Goal: Task Accomplishment & Management: Manage account settings

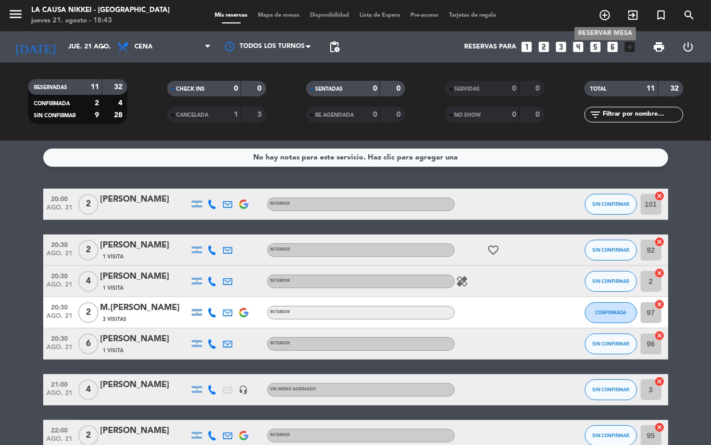
click at [603, 17] on icon "add_circle_outline" at bounding box center [604, 15] width 12 height 12
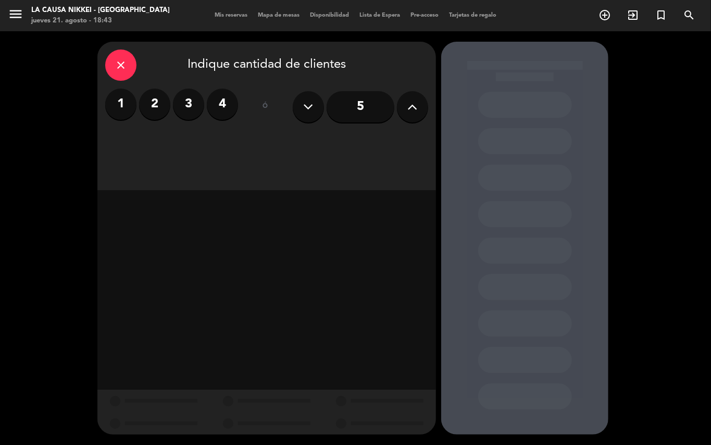
click at [152, 107] on label "2" at bounding box center [154, 104] width 31 height 31
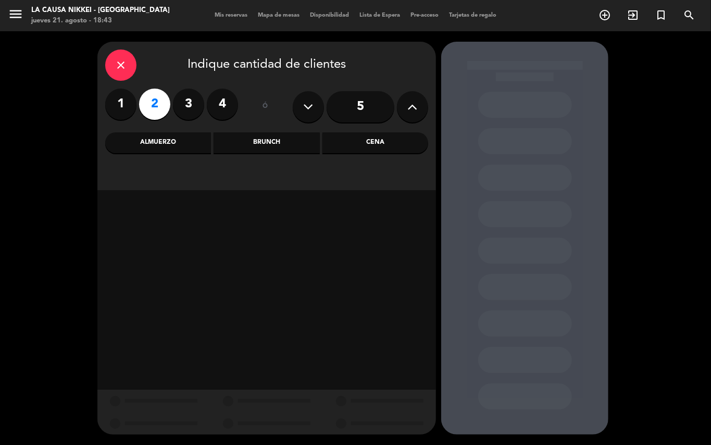
click at [369, 141] on div "Cena" at bounding box center [375, 142] width 106 height 21
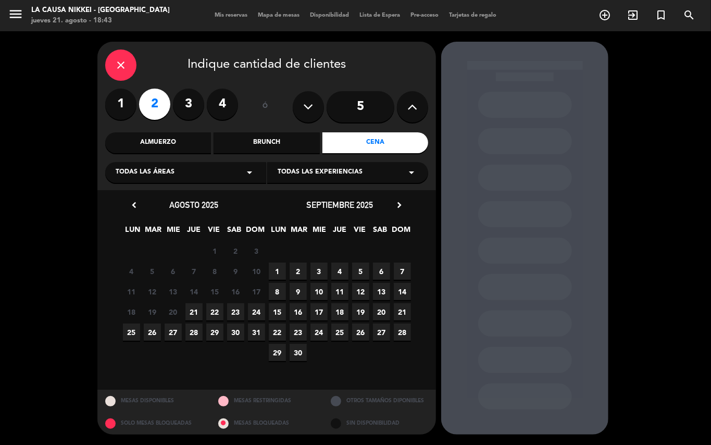
click at [211, 311] on span "22" at bounding box center [214, 311] width 17 height 17
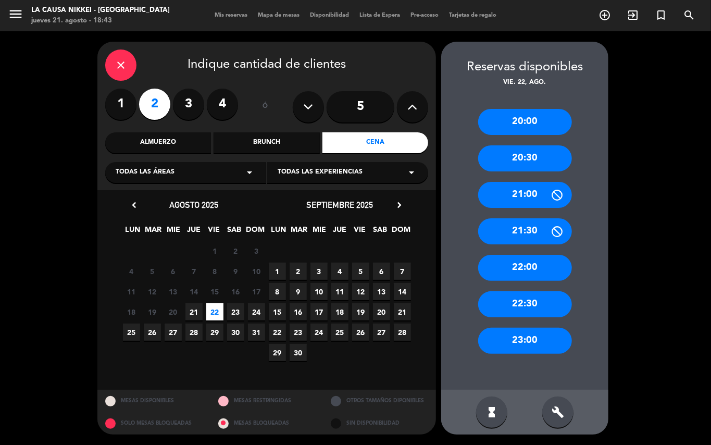
click at [535, 158] on div "20:30" at bounding box center [525, 158] width 94 height 26
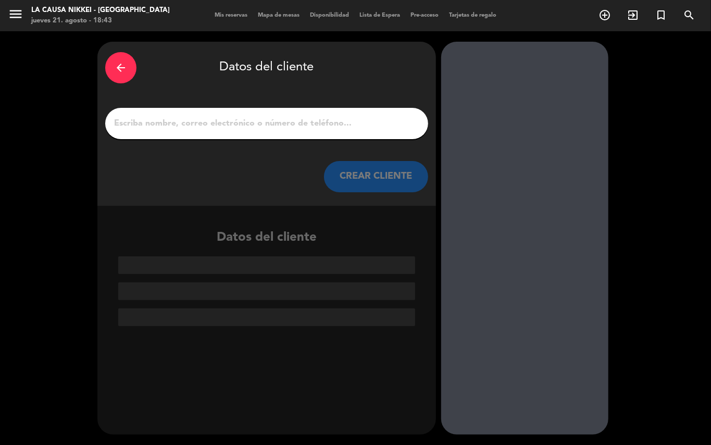
click at [199, 124] on input "1" at bounding box center [266, 123] width 307 height 15
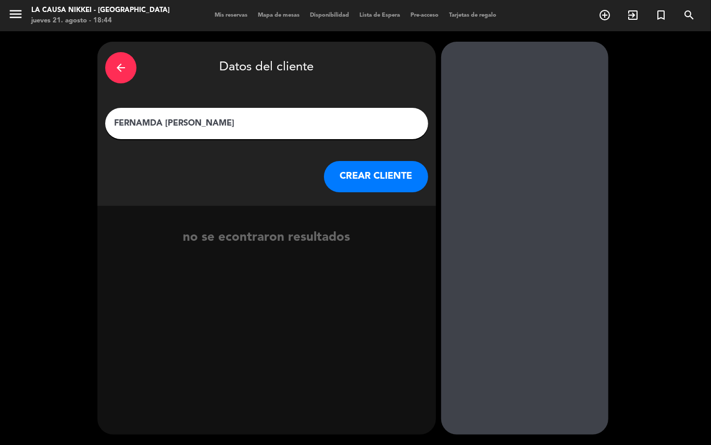
type input "FERNAMDA [PERSON_NAME]"
click at [386, 178] on button "CREAR CLIENTE" at bounding box center [376, 176] width 104 height 31
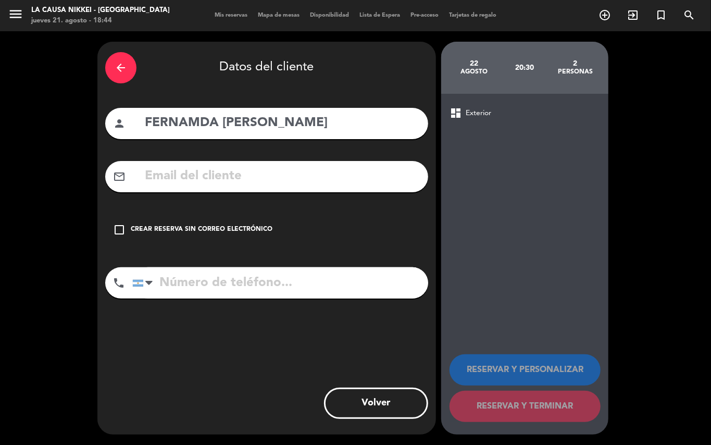
click at [122, 228] on icon "check_box_outline_blank" at bounding box center [119, 229] width 12 height 12
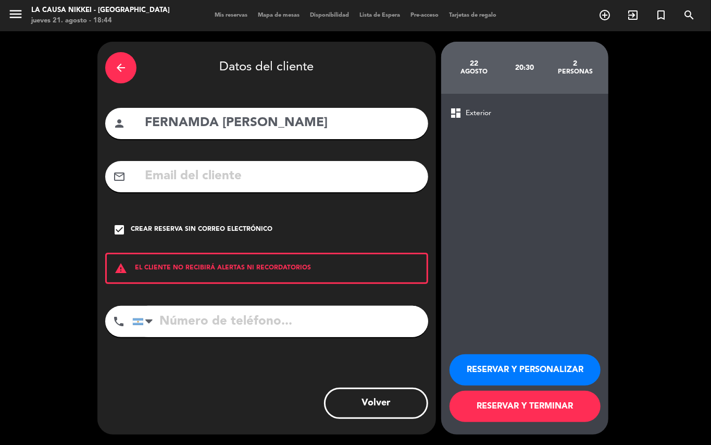
click at [203, 317] on input "tel" at bounding box center [280, 321] width 296 height 31
type input "1164169278"
click at [528, 407] on button "RESERVAR Y TERMINAR" at bounding box center [524, 406] width 151 height 31
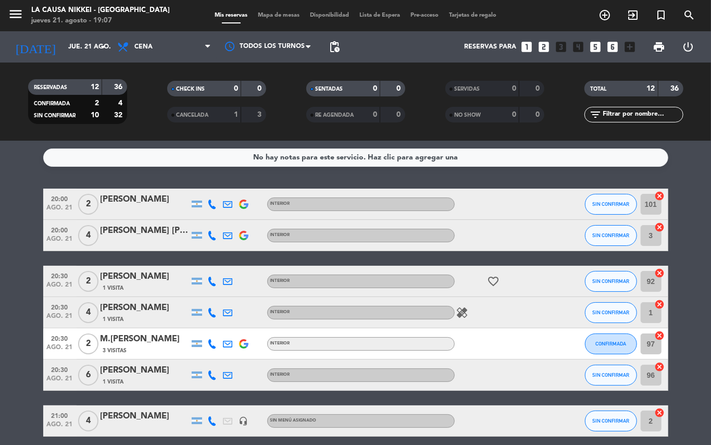
click at [461, 312] on icon "healing" at bounding box center [462, 312] width 12 height 12
click at [493, 279] on icon "favorite_border" at bounding box center [493, 281] width 12 height 12
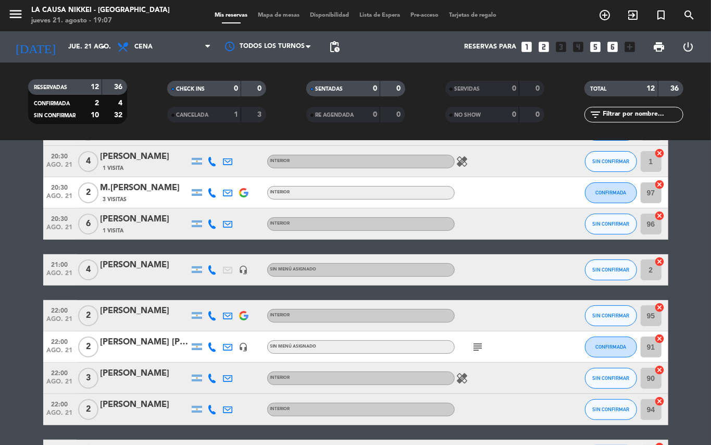
scroll to position [180, 0]
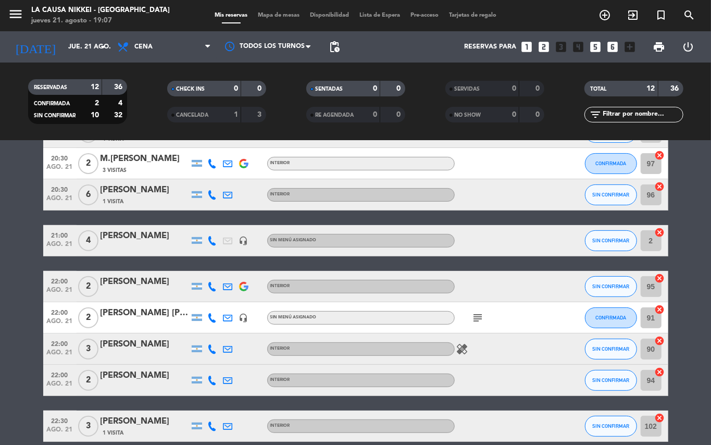
click at [476, 315] on icon "subject" at bounding box center [478, 317] width 12 height 12
click at [461, 349] on icon "healing" at bounding box center [462, 349] width 12 height 12
click at [464, 347] on icon "healing" at bounding box center [462, 349] width 12 height 12
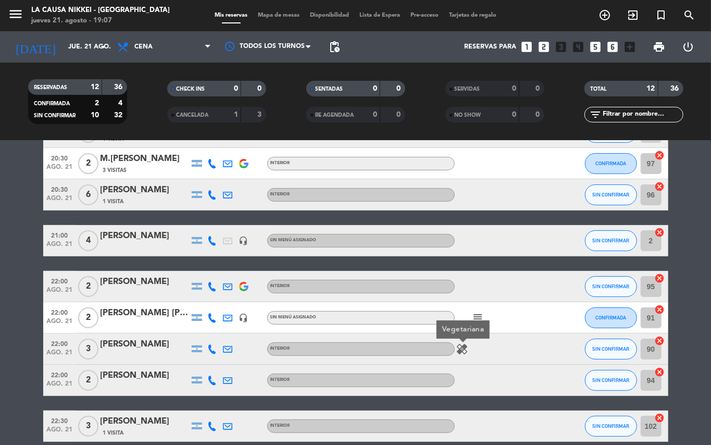
click at [464, 347] on icon "healing" at bounding box center [462, 349] width 12 height 12
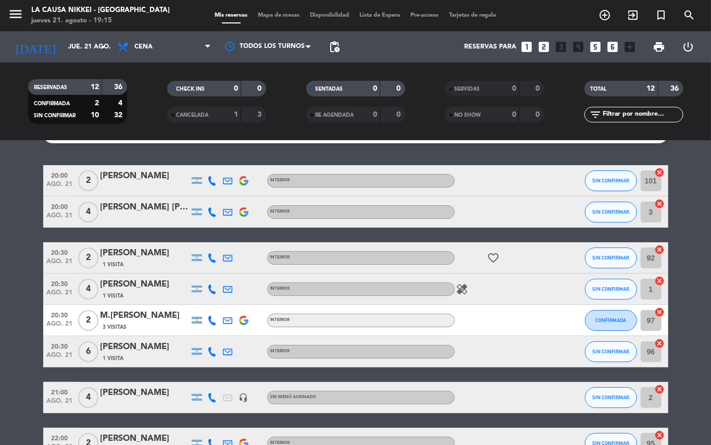
scroll to position [21, 0]
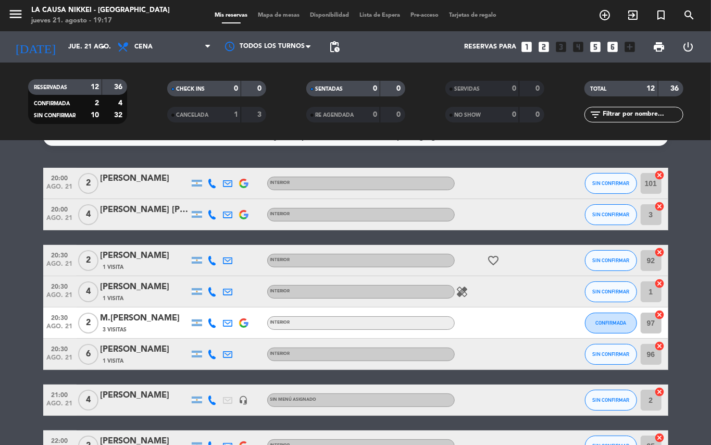
click at [0, 328] on bookings-row "20:00 ago. 21 2 [PERSON_NAME] INTERIOR SIN CONFIRMAR 101 cancel 20:00 ago. 21 4…" at bounding box center [355, 384] width 711 height 433
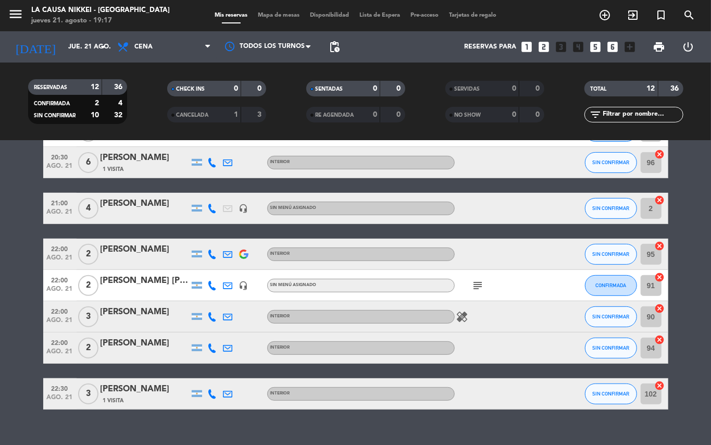
scroll to position [228, 0]
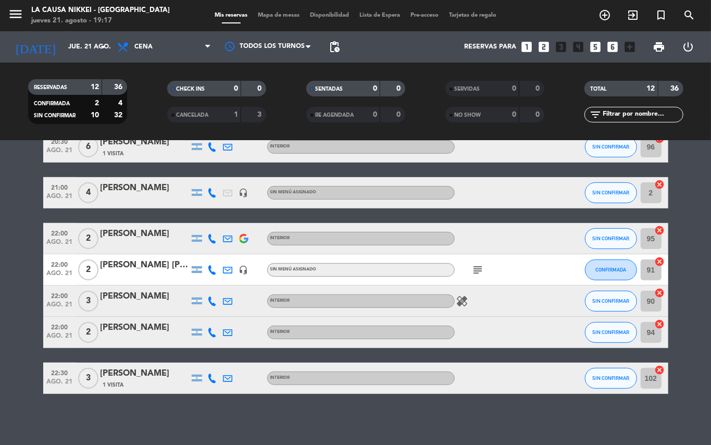
click at [458, 295] on icon "healing" at bounding box center [462, 301] width 12 height 12
click at [211, 301] on icon at bounding box center [212, 300] width 9 height 9
click at [217, 282] on span "content_paste" at bounding box center [221, 283] width 8 height 8
click at [14, 318] on bookings-row "20:00 ago. 21 2 [PERSON_NAME] INTERIOR SIN CONFIRMAR 101 cancel 20:00 ago. 21 4…" at bounding box center [355, 176] width 711 height 433
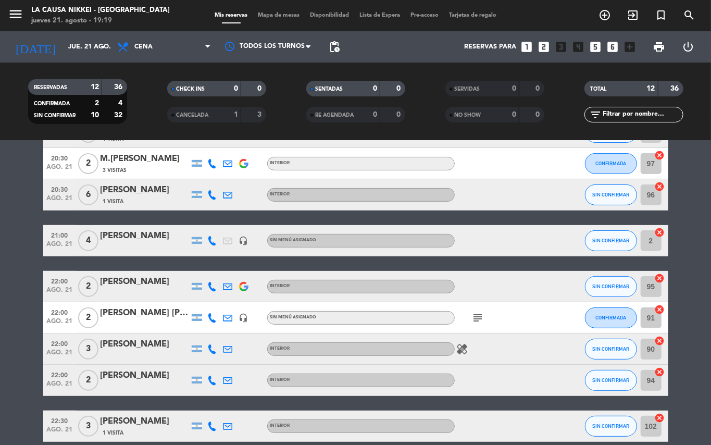
scroll to position [159, 0]
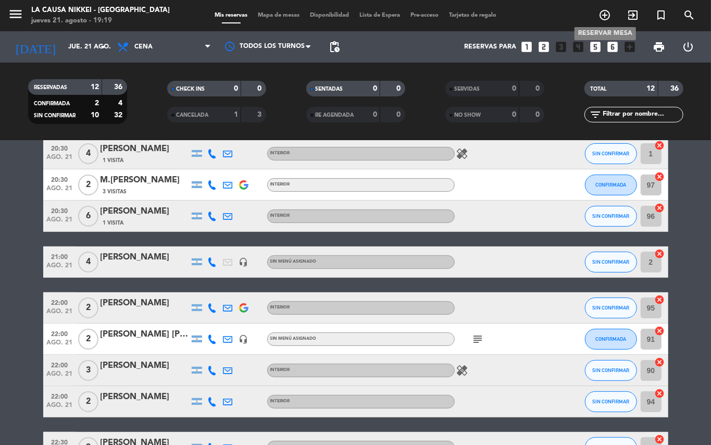
click at [601, 14] on icon "add_circle_outline" at bounding box center [604, 15] width 12 height 12
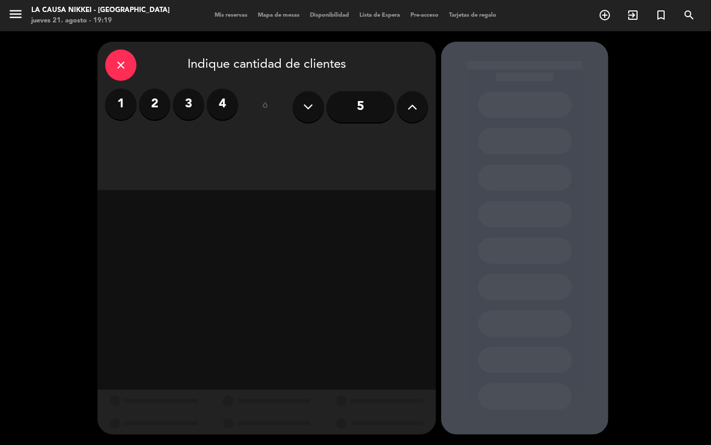
click at [182, 102] on label "3" at bounding box center [188, 104] width 31 height 31
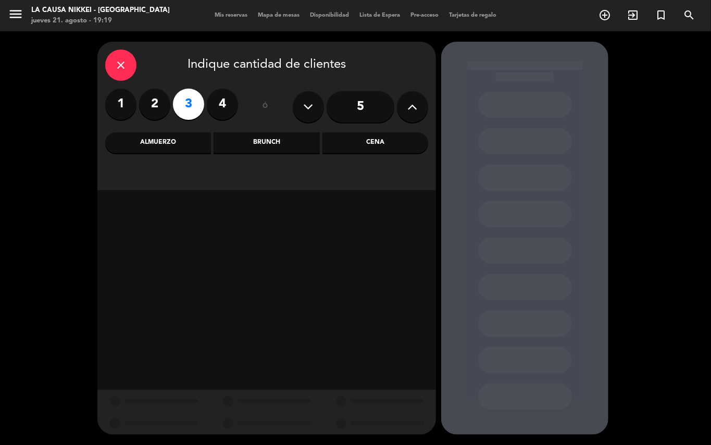
click at [415, 157] on div "close Indique cantidad de clientes 1 2 3 4 ó 5 Almuerzo Brunch Cena" at bounding box center [266, 116] width 338 height 148
click at [384, 136] on div "Cena" at bounding box center [375, 142] width 106 height 21
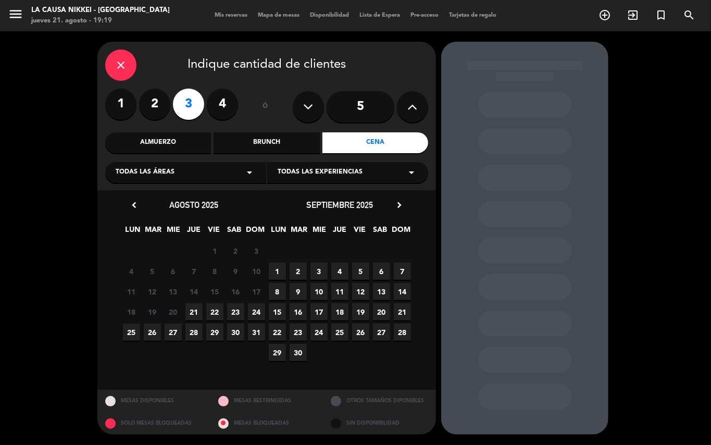
click at [183, 311] on div "18 19 20 21 22 23 24" at bounding box center [194, 311] width 146 height 20
click at [197, 315] on span "21" at bounding box center [193, 311] width 17 height 17
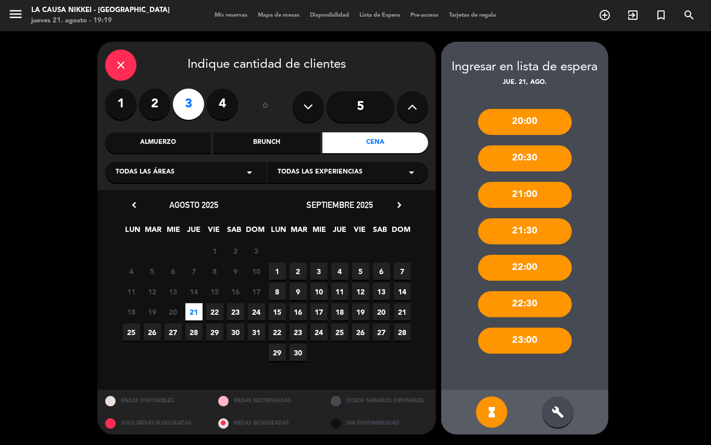
click at [527, 194] on div "21:00" at bounding box center [525, 195] width 94 height 26
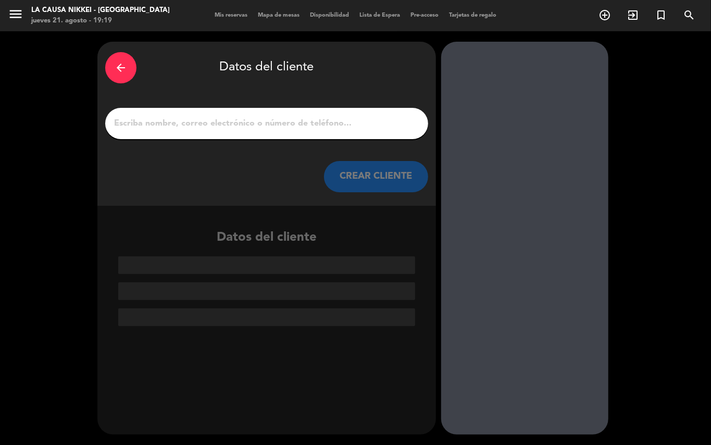
click at [238, 116] on input "1" at bounding box center [266, 123] width 307 height 15
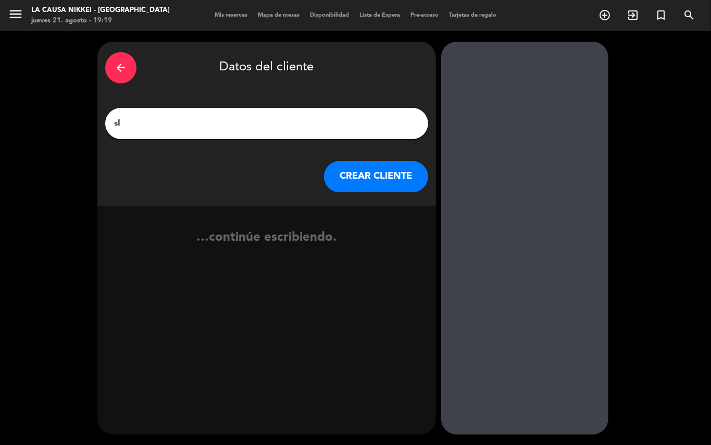
type input "s"
type input "[PERSON_NAME]"
click at [374, 174] on button "CREAR CLIENTE" at bounding box center [376, 176] width 104 height 31
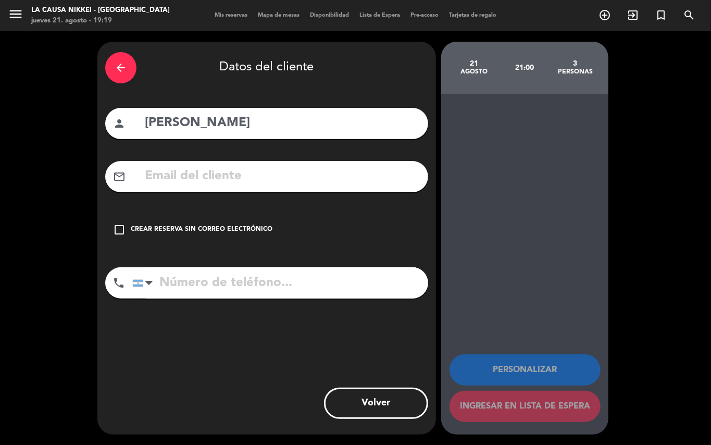
click at [284, 278] on input "tel" at bounding box center [280, 282] width 296 height 31
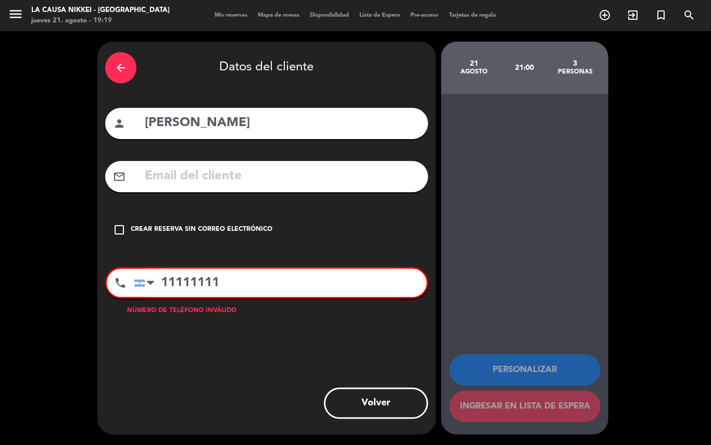
click at [255, 223] on div "check_box_outline_blank Crear reserva sin correo electrónico" at bounding box center [266, 229] width 323 height 31
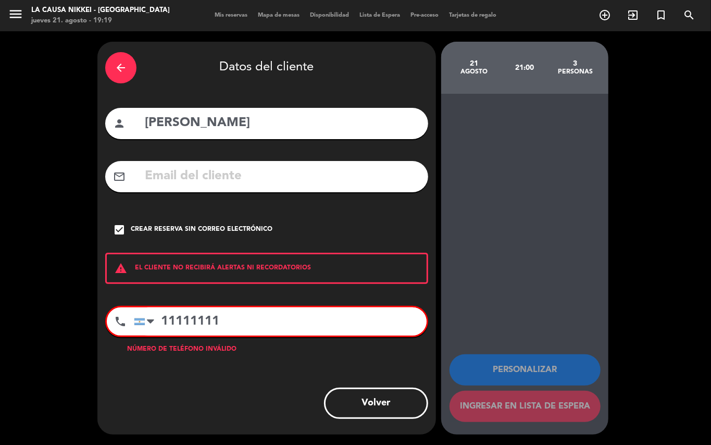
click at [313, 316] on input "11111111" at bounding box center [280, 321] width 293 height 28
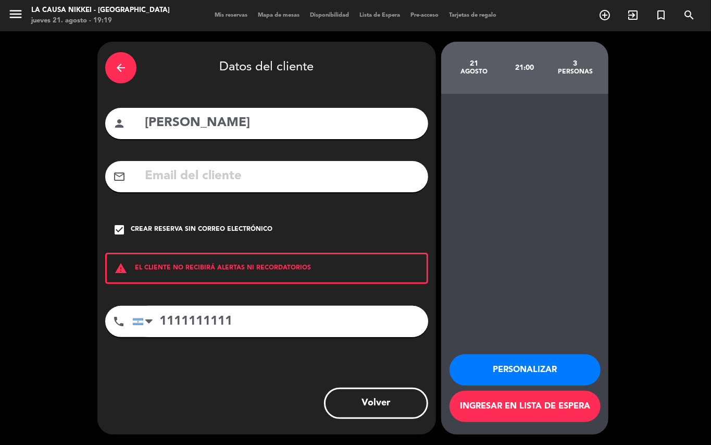
type input "1111111111"
click at [515, 368] on button "Personalizar" at bounding box center [524, 369] width 151 height 31
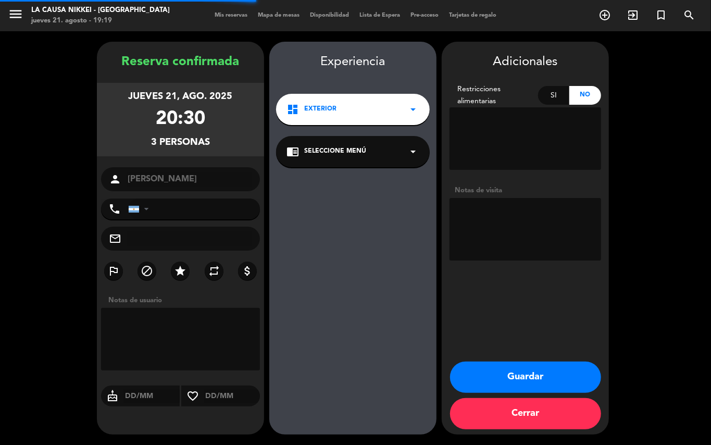
type input "[PHONE_NUMBER]"
click at [530, 229] on textarea at bounding box center [525, 229] width 152 height 62
type textarea "INTERIOR"
click at [549, 383] on button "Guardar" at bounding box center [525, 376] width 151 height 31
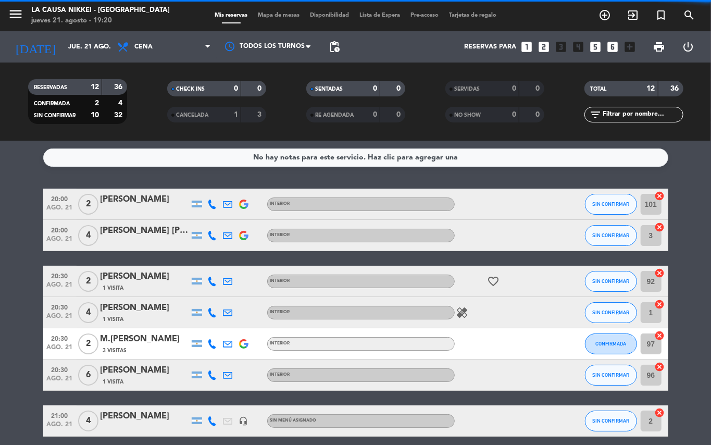
click at [0, 324] on bookings-row "20:00 ago. 21 2 [PERSON_NAME] INTERIOR SIN CONFIRMAR 101 cancel 20:00 ago. 21 4…" at bounding box center [355, 404] width 711 height 433
click at [0, 345] on bookings-row "20:00 ago. 21 2 [PERSON_NAME] INTERIOR SIN CONFIRMAR 101 cancel 20:00 ago. 21 4…" at bounding box center [355, 404] width 711 height 433
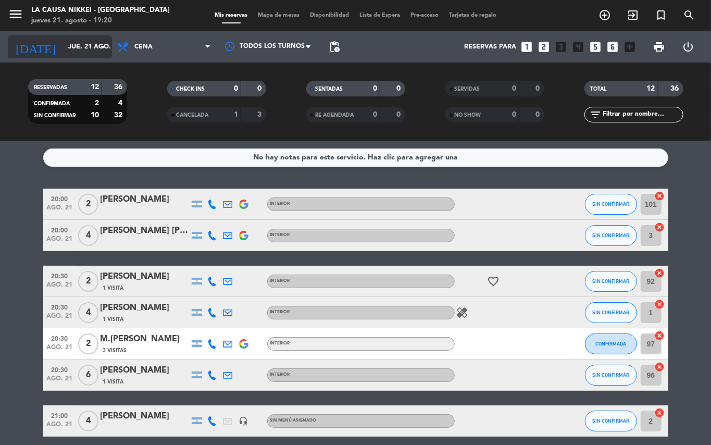
click at [63, 45] on input "jue. 21 ago." at bounding box center [107, 47] width 88 height 18
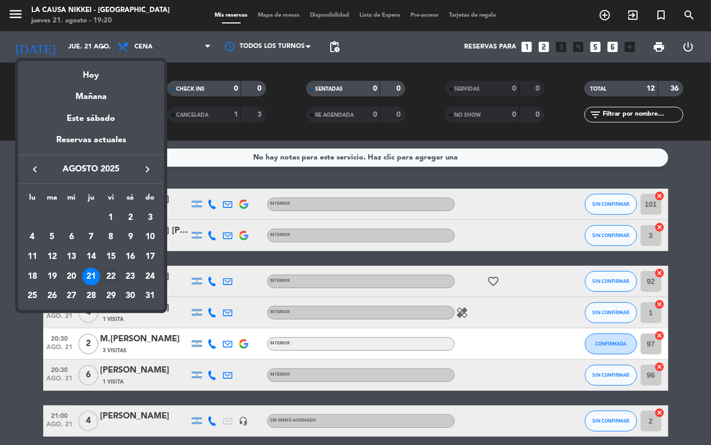
click at [110, 279] on div "22" at bounding box center [111, 277] width 18 height 18
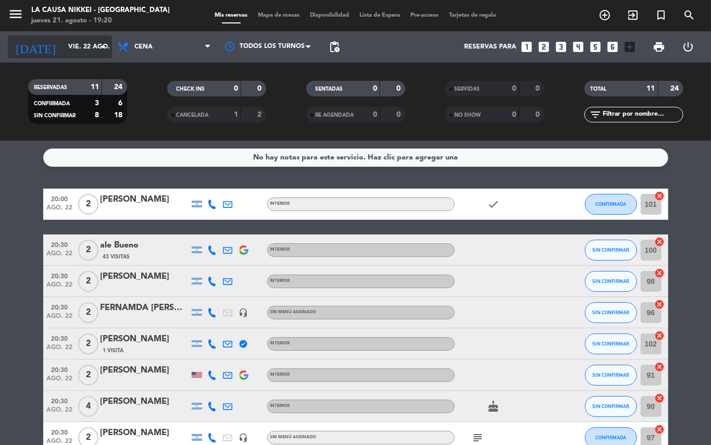
click at [63, 45] on input "vie. 22 ago." at bounding box center [107, 47] width 88 height 18
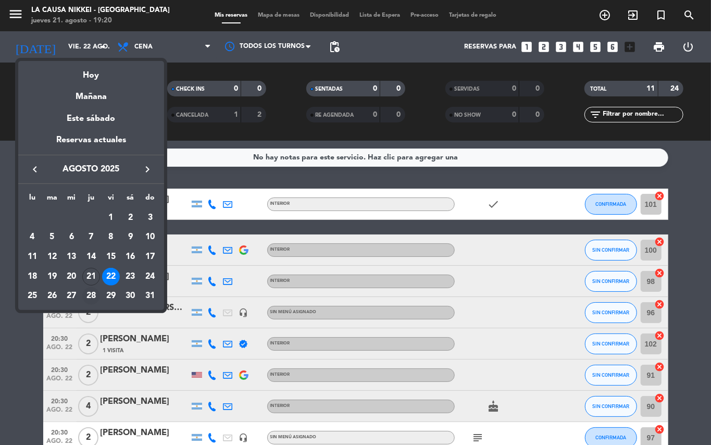
click at [93, 286] on td "28" at bounding box center [91, 296] width 20 height 20
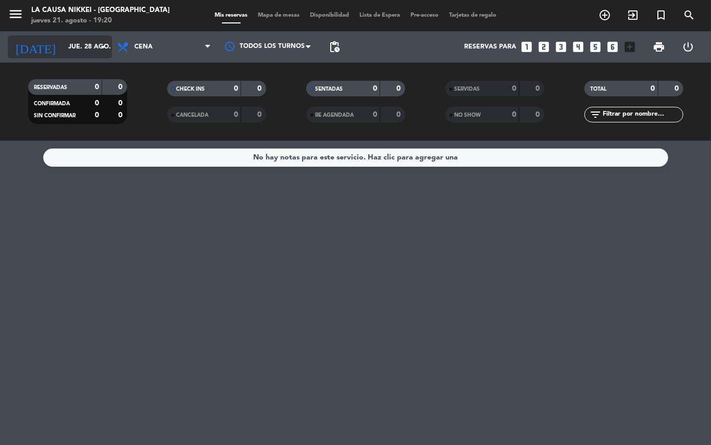
click at [63, 46] on input "jue. 28 ago." at bounding box center [107, 47] width 88 height 18
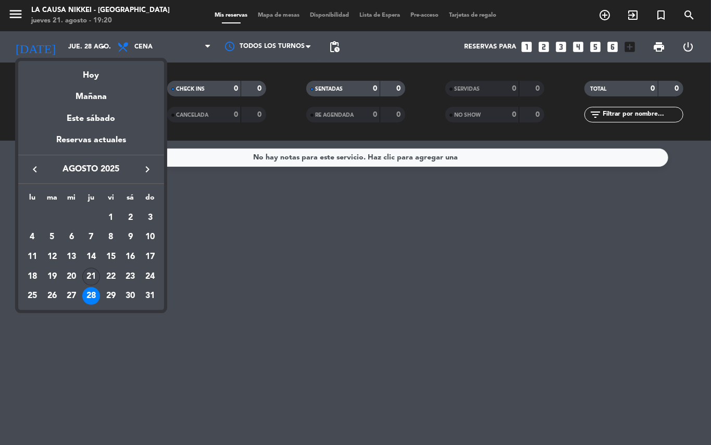
click at [95, 279] on div "21" at bounding box center [91, 277] width 18 height 18
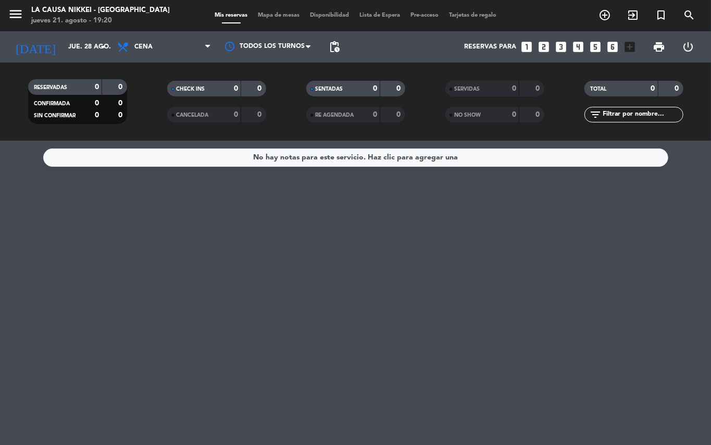
type input "jue. 21 ago."
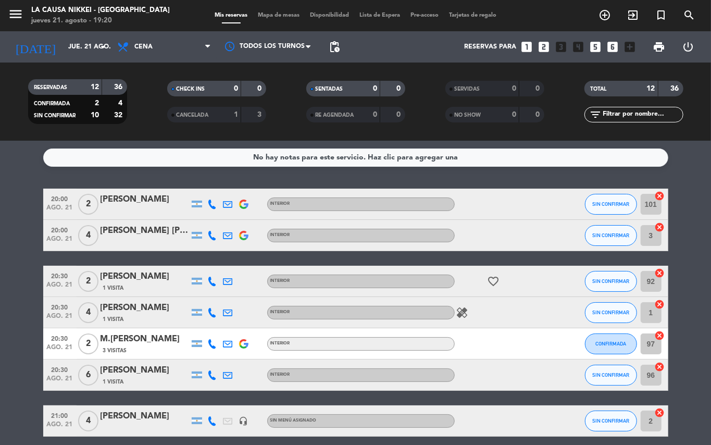
click at [1, 259] on bookings-row "20:00 ago. 21 2 [PERSON_NAME] INTERIOR SIN CONFIRMAR 101 cancel 20:00 ago. 21 4…" at bounding box center [355, 404] width 711 height 433
click at [3, 254] on bookings-row "20:00 ago. 21 2 [PERSON_NAME] INTERIOR SIN CONFIRMAR 101 cancel 20:00 ago. 21 4…" at bounding box center [355, 404] width 711 height 433
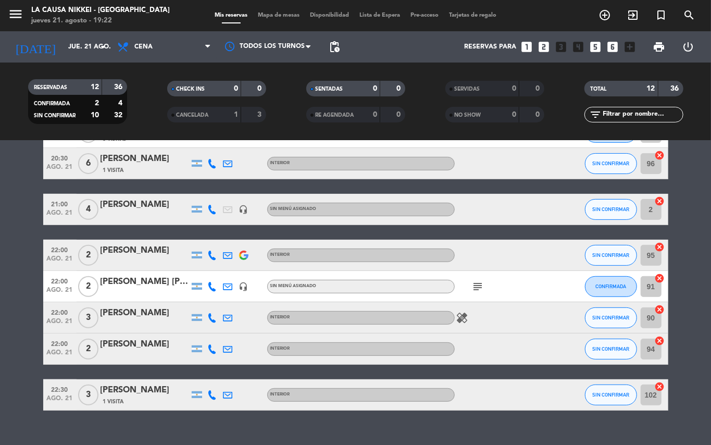
scroll to position [228, 0]
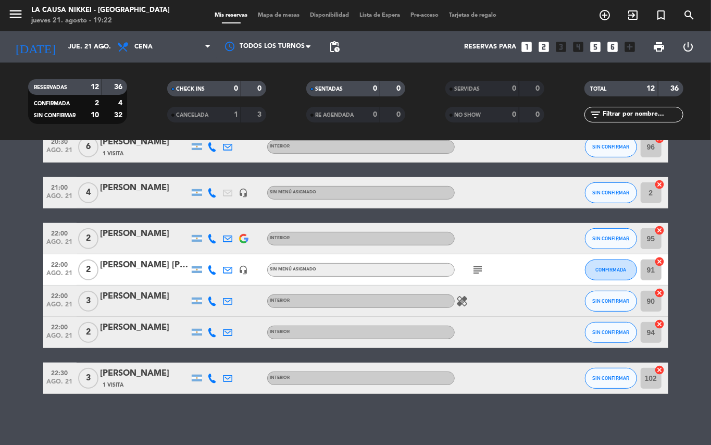
click at [477, 263] on icon "subject" at bounding box center [478, 269] width 12 height 12
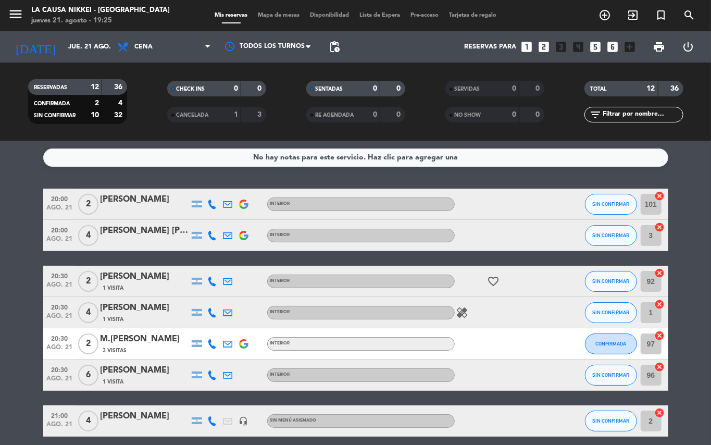
click at [215, 202] on icon at bounding box center [212, 203] width 9 height 9
click at [210, 186] on button "Copiar content_paste" at bounding box center [206, 186] width 32 height 11
click at [211, 233] on icon at bounding box center [212, 235] width 9 height 9
click at [211, 223] on div "[PHONE_NUMBER] Copiar content_paste |" at bounding box center [211, 211] width 79 height 29
click at [213, 219] on span "content_paste" at bounding box center [214, 217] width 8 height 8
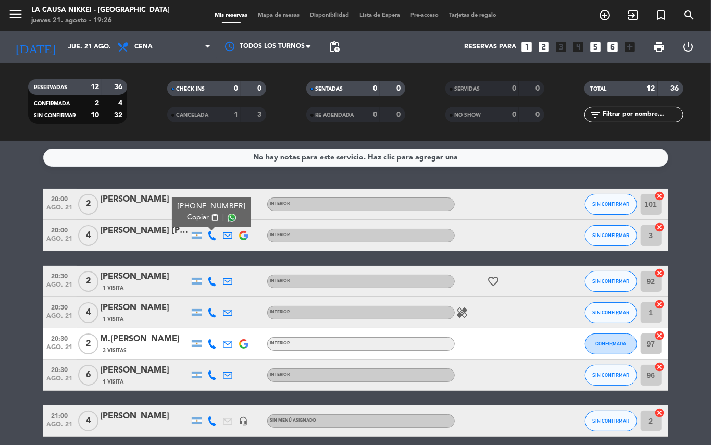
click at [213, 282] on icon at bounding box center [212, 280] width 9 height 9
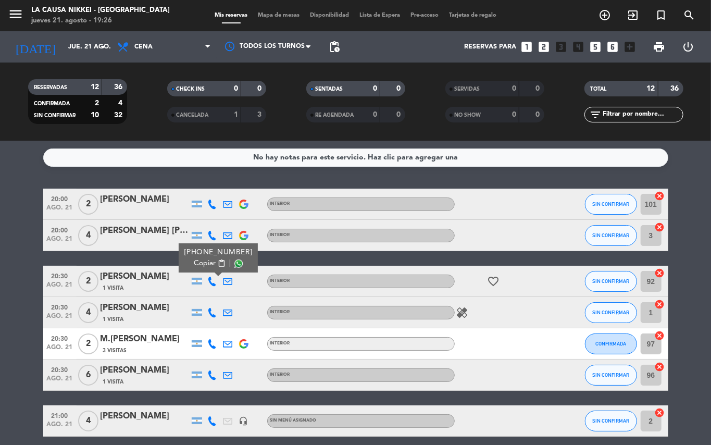
click at [217, 266] on span "content_paste" at bounding box center [221, 263] width 8 height 8
click at [216, 313] on icon at bounding box center [212, 312] width 9 height 9
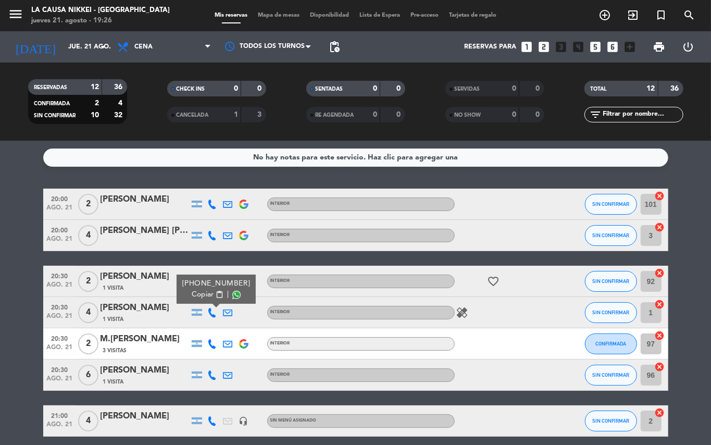
click at [216, 295] on span "content_paste" at bounding box center [219, 295] width 8 height 8
click at [625, 234] on span "SIN CONFIRMAR" at bounding box center [610, 235] width 37 height 6
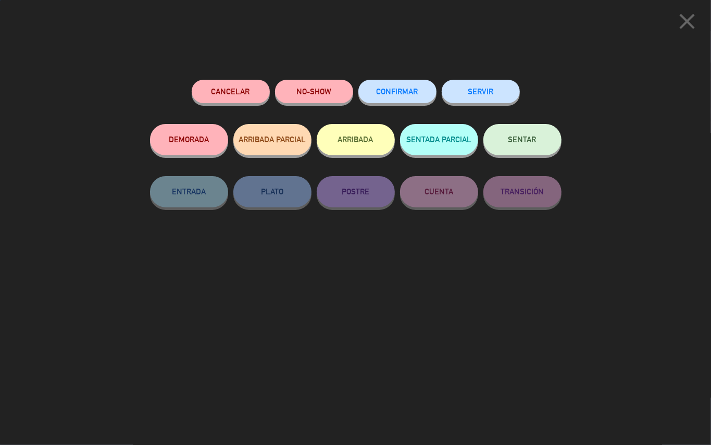
click at [404, 93] on span "CONFIRMAR" at bounding box center [397, 91] width 42 height 9
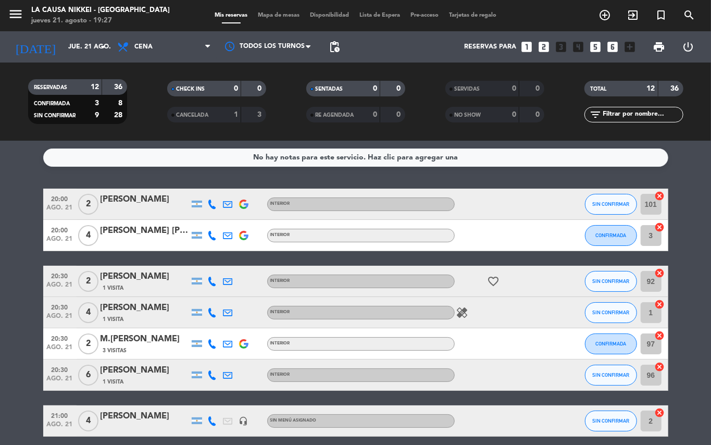
click at [209, 313] on icon at bounding box center [212, 312] width 9 height 9
click at [216, 299] on button "Copiar content_paste" at bounding box center [208, 294] width 32 height 11
click at [225, 339] on icon at bounding box center [227, 343] width 9 height 9
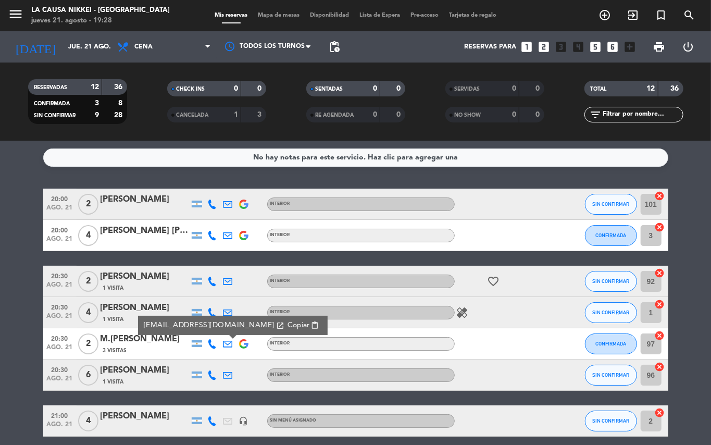
click at [216, 341] on icon at bounding box center [212, 343] width 9 height 9
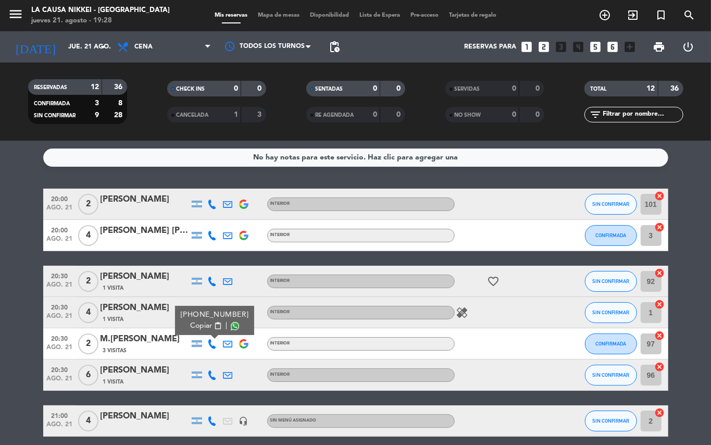
click at [216, 328] on span "content_paste" at bounding box center [217, 326] width 8 height 8
drag, startPoint x: 216, startPoint y: 380, endPoint x: 216, endPoint y: 368, distance: 11.5
click at [216, 378] on div at bounding box center [213, 374] width 16 height 31
click at [216, 370] on icon at bounding box center [212, 374] width 9 height 9
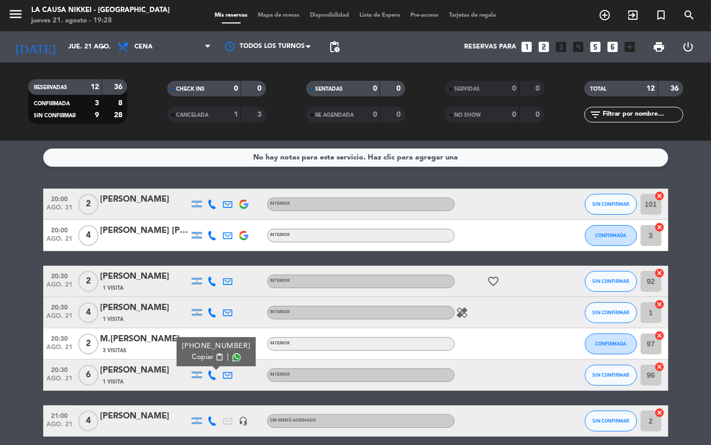
click at [216, 359] on span "content_paste" at bounding box center [219, 357] width 8 height 8
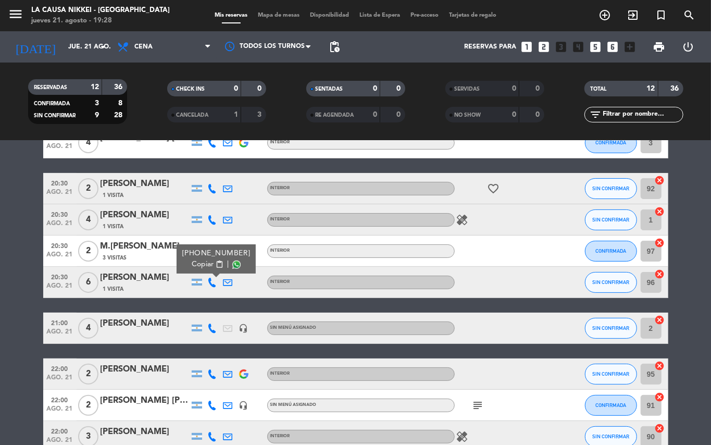
scroll to position [97, 0]
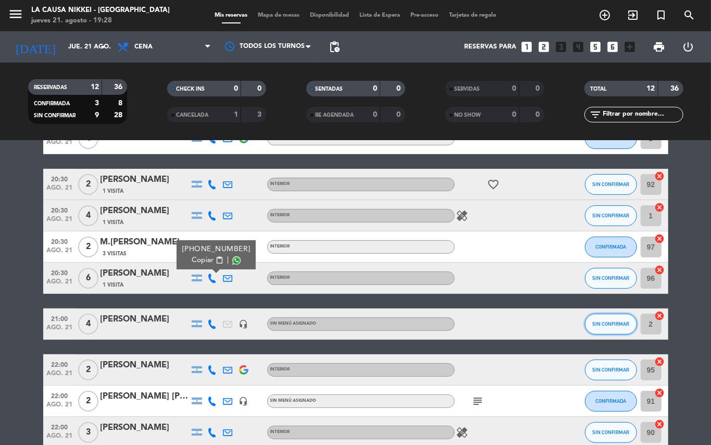
click at [593, 326] on button "SIN CONFIRMAR" at bounding box center [611, 323] width 52 height 21
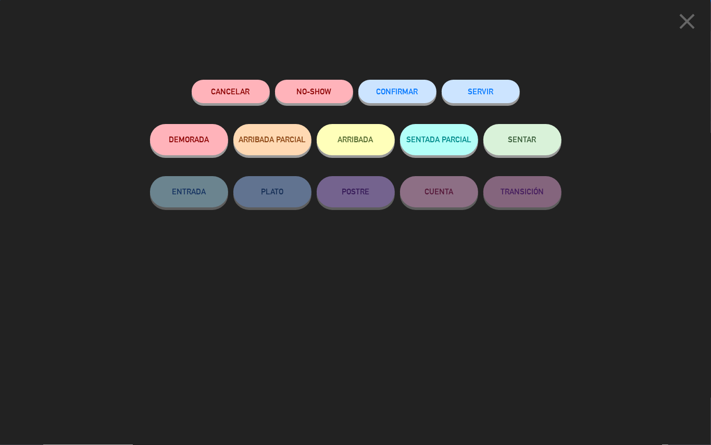
click at [400, 95] on span "CONFIRMAR" at bounding box center [397, 91] width 42 height 9
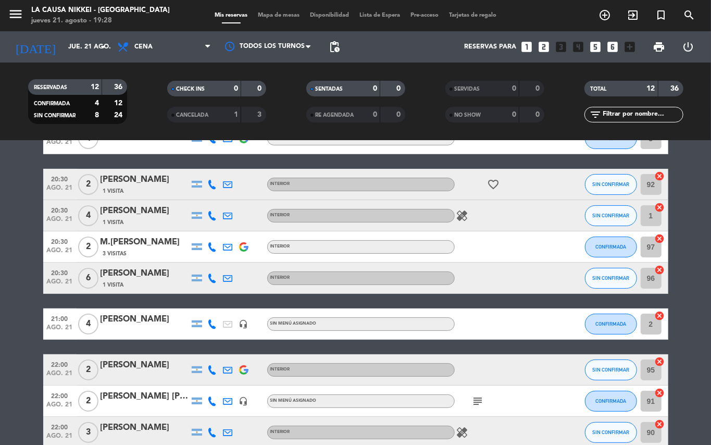
click at [221, 359] on div at bounding box center [228, 369] width 16 height 31
click at [208, 373] on icon at bounding box center [212, 369] width 9 height 9
click at [216, 355] on span "content_paste" at bounding box center [217, 352] width 8 height 8
click at [479, 396] on icon "subject" at bounding box center [478, 401] width 12 height 12
click at [213, 427] on icon at bounding box center [212, 431] width 9 height 9
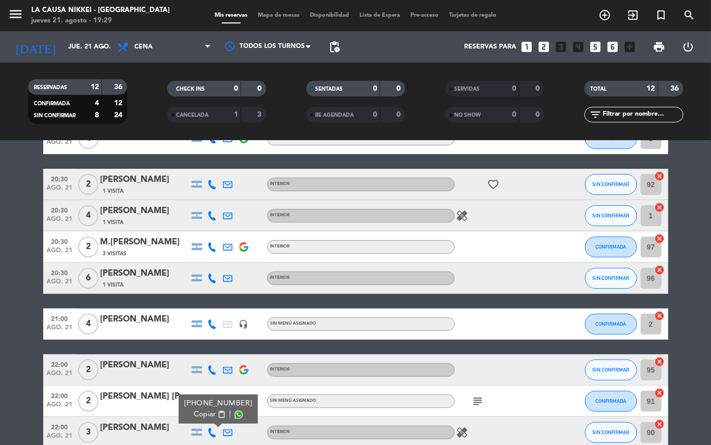
click at [206, 409] on span "Copiar" at bounding box center [205, 414] width 22 height 11
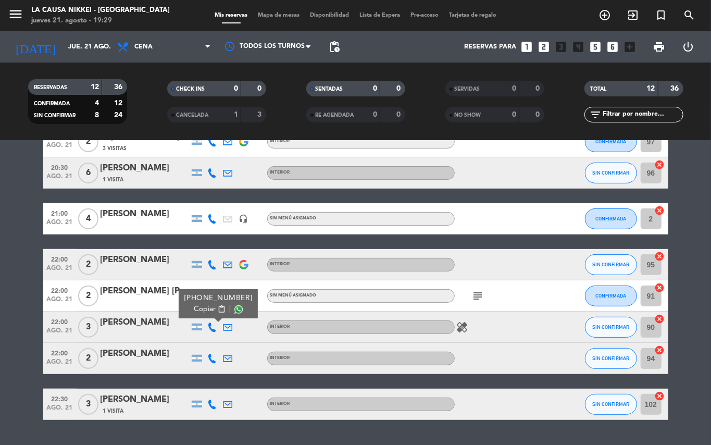
scroll to position [228, 0]
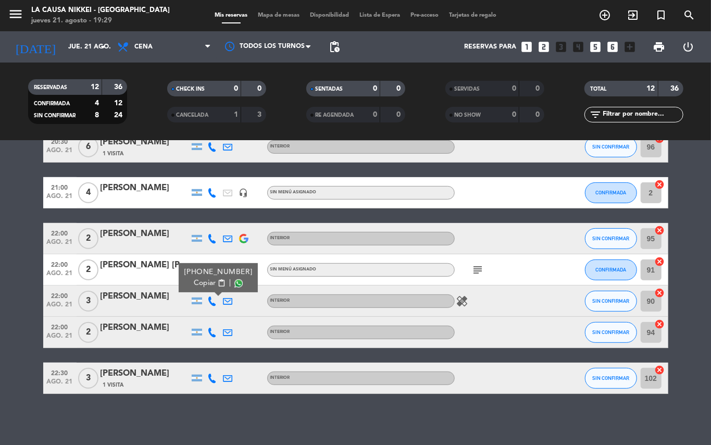
click at [211, 328] on icon at bounding box center [212, 332] width 9 height 9
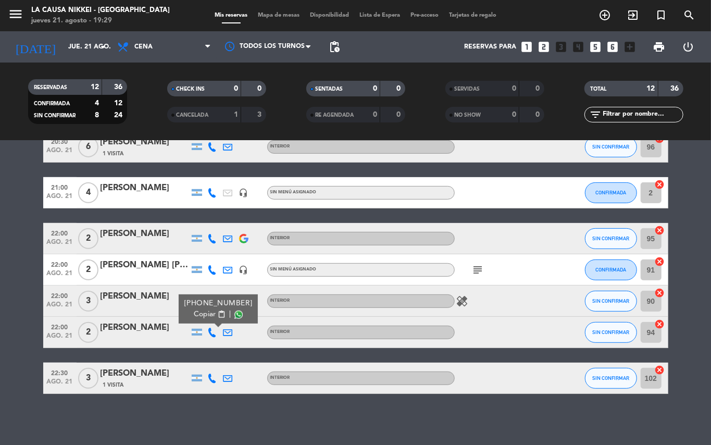
click at [209, 316] on span "Copiar" at bounding box center [205, 314] width 22 height 11
click at [208, 379] on icon at bounding box center [212, 377] width 9 height 9
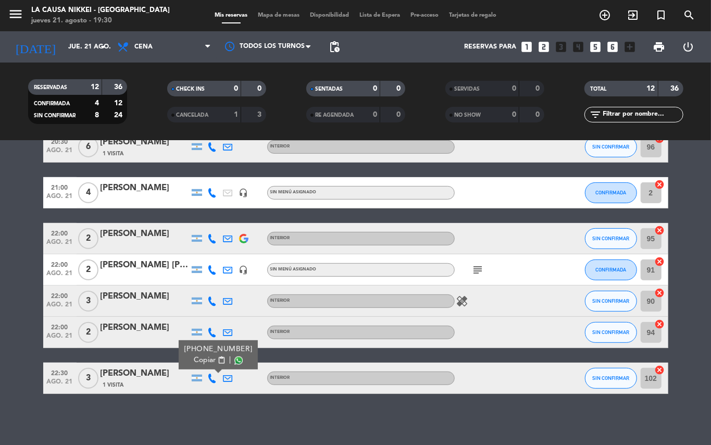
click at [208, 379] on icon at bounding box center [212, 377] width 9 height 9
click at [209, 375] on icon at bounding box center [212, 377] width 9 height 9
click at [212, 365] on button "Copiar content_paste" at bounding box center [210, 360] width 32 height 11
click at [236, 299] on div at bounding box center [244, 300] width 16 height 31
click at [221, 300] on div at bounding box center [228, 300] width 16 height 31
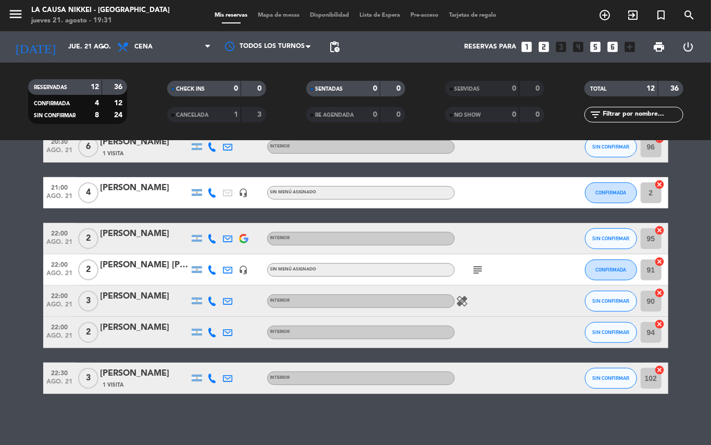
click at [226, 299] on icon at bounding box center [227, 300] width 9 height 9
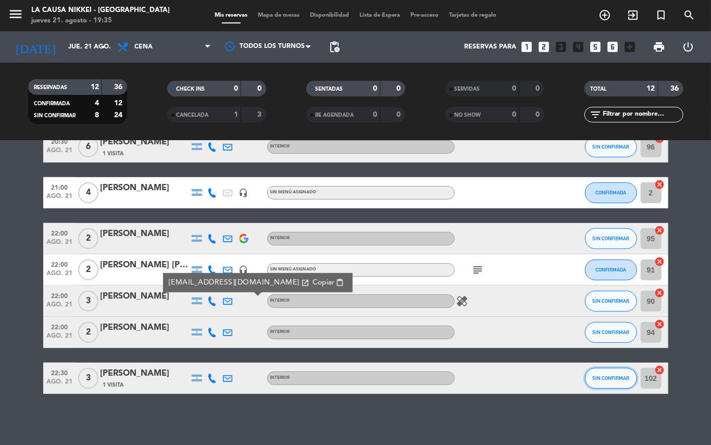
click at [622, 370] on button "SIN CONFIRMAR" at bounding box center [611, 378] width 52 height 21
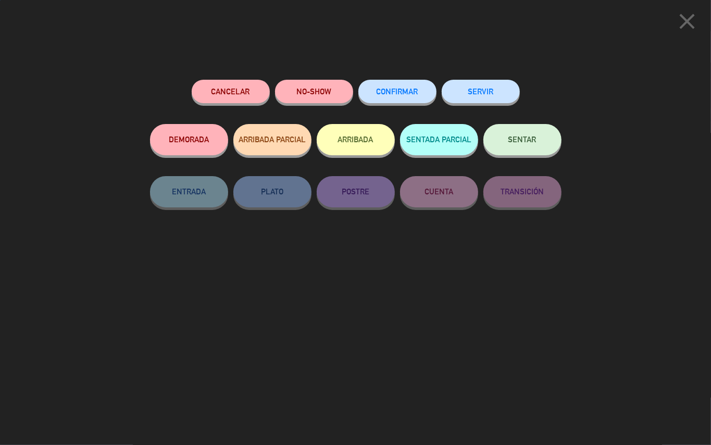
click at [422, 89] on button "CONFIRMAR" at bounding box center [397, 91] width 78 height 23
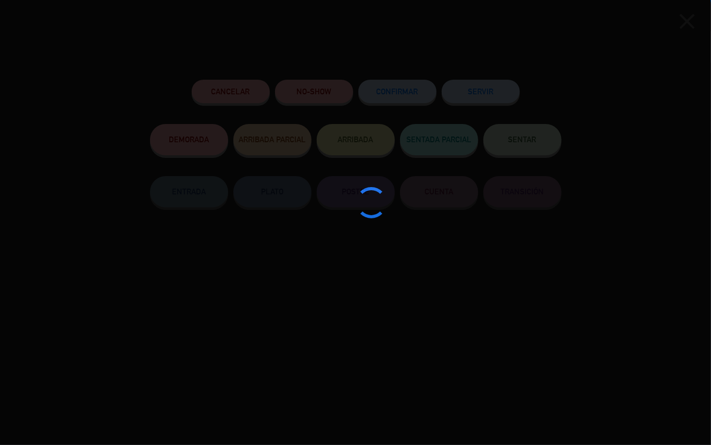
type input "100"
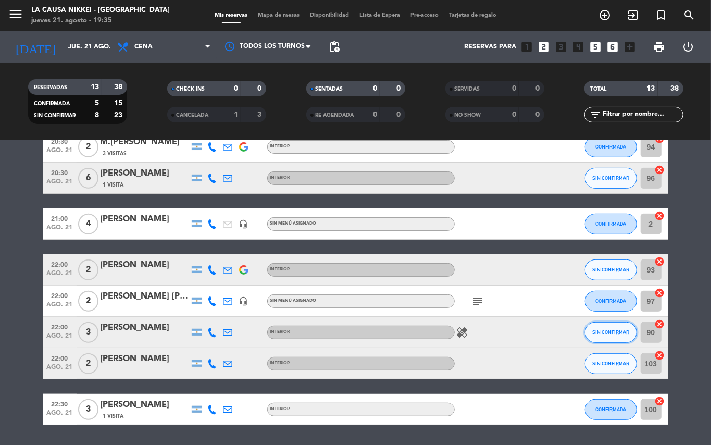
click at [599, 322] on button "SIN CONFIRMAR" at bounding box center [611, 332] width 52 height 21
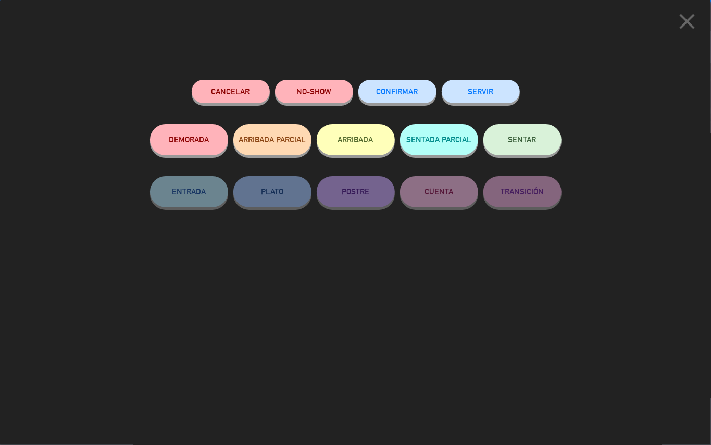
click at [405, 102] on button "CONFIRMAR" at bounding box center [397, 91] width 78 height 23
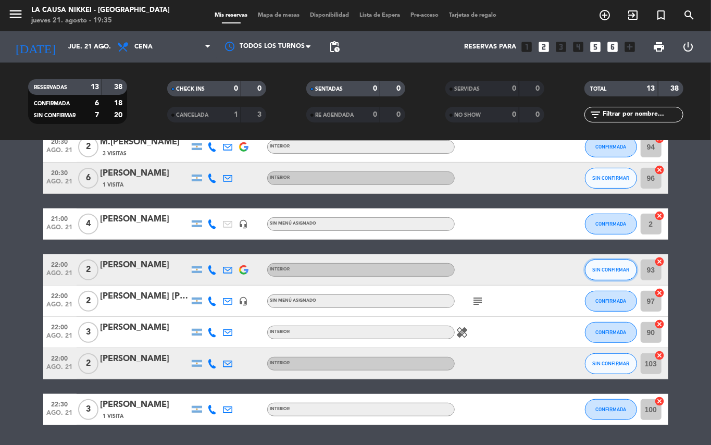
click at [613, 264] on button "SIN CONFIRMAR" at bounding box center [611, 269] width 52 height 21
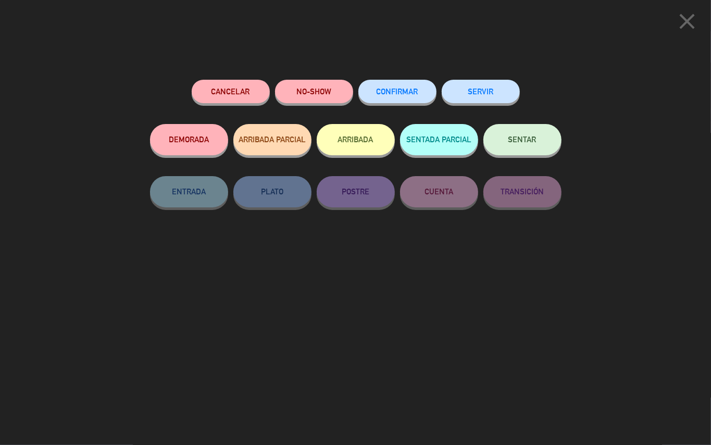
click at [406, 91] on span "CONFIRMAR" at bounding box center [397, 91] width 42 height 9
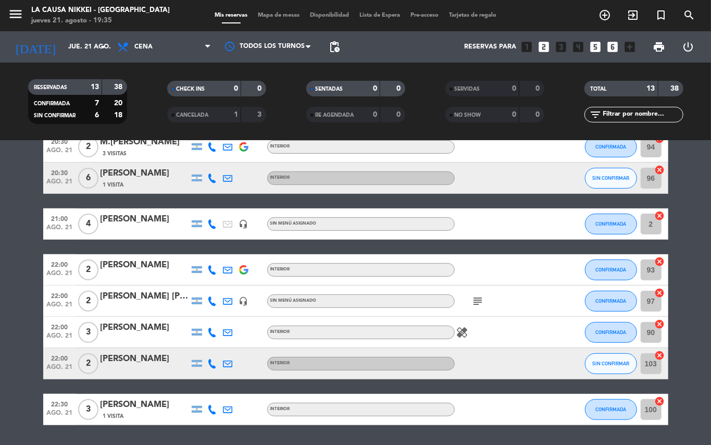
click at [0, 254] on bookings-row "20:00 ago. 21 2 Camila 1 Visita INTERIOR cake SIN CONFIRMAR 95 cancel 20:00 ago…" at bounding box center [355, 192] width 711 height 464
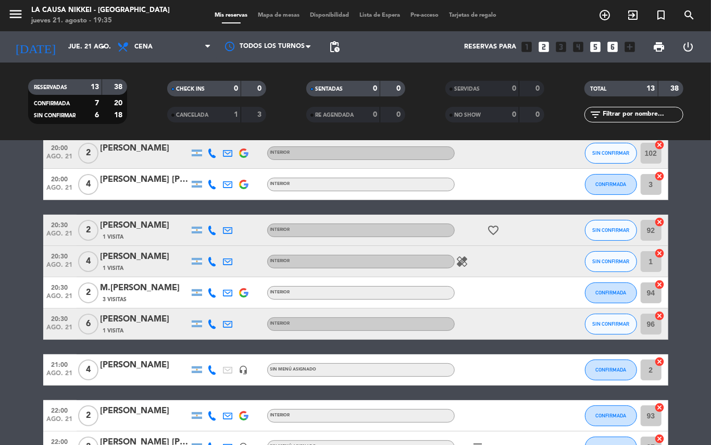
scroll to position [69, 0]
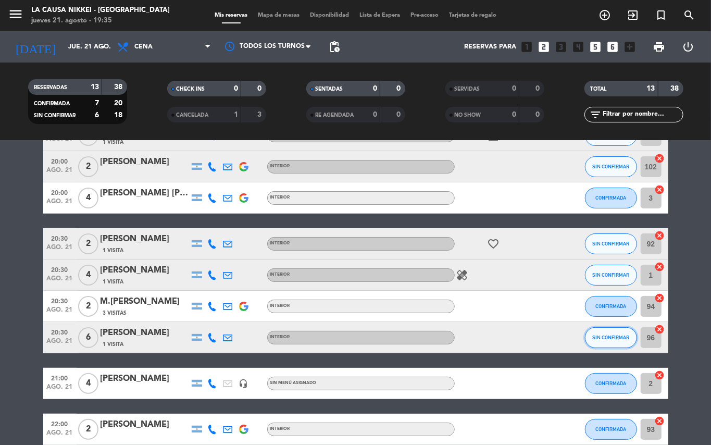
click at [600, 334] on span "SIN CONFIRMAR" at bounding box center [610, 337] width 37 height 6
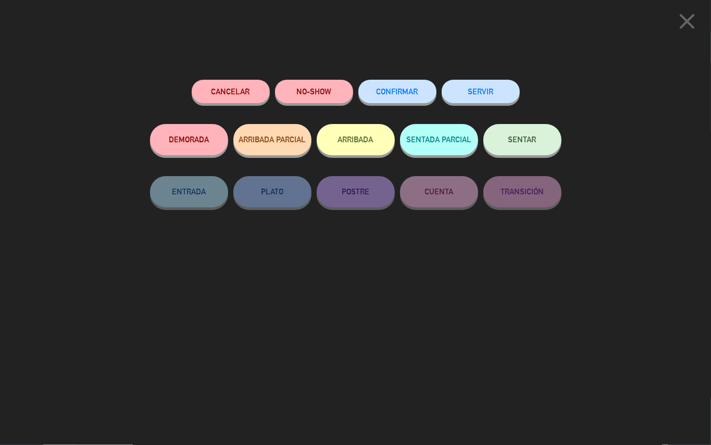
click at [693, 22] on icon "close" at bounding box center [687, 21] width 26 height 26
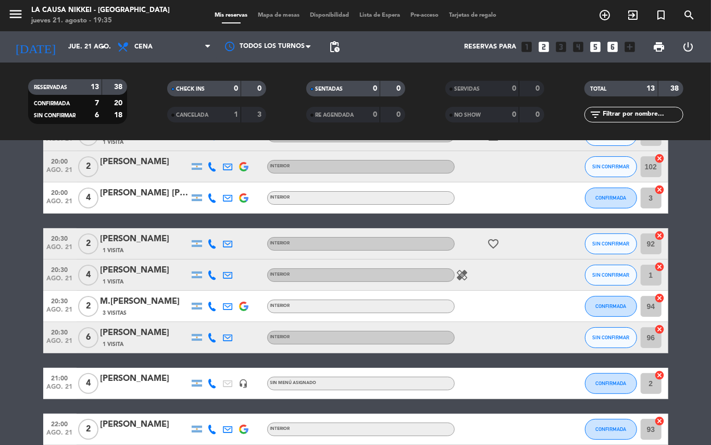
click at [0, 268] on bookings-row "20:00 ago. 21 2 Camila 1 Visita INTERIOR cake SIN CONFIRMAR 95 cancel 20:00 ago…" at bounding box center [355, 352] width 711 height 464
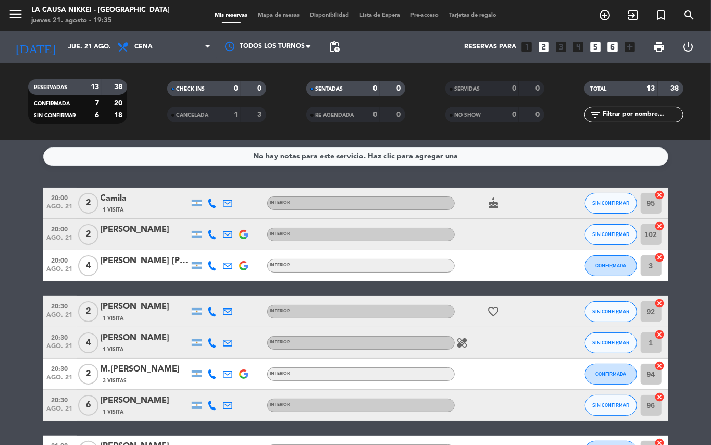
scroll to position [0, 0]
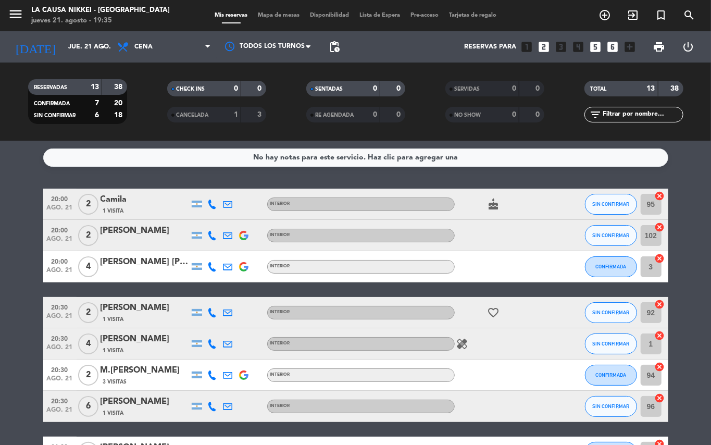
click at [212, 205] on icon at bounding box center [212, 203] width 9 height 9
click at [217, 187] on span "content_paste" at bounding box center [221, 186] width 8 height 8
click at [597, 237] on span "SIN CONFIRMAR" at bounding box center [610, 235] width 37 height 6
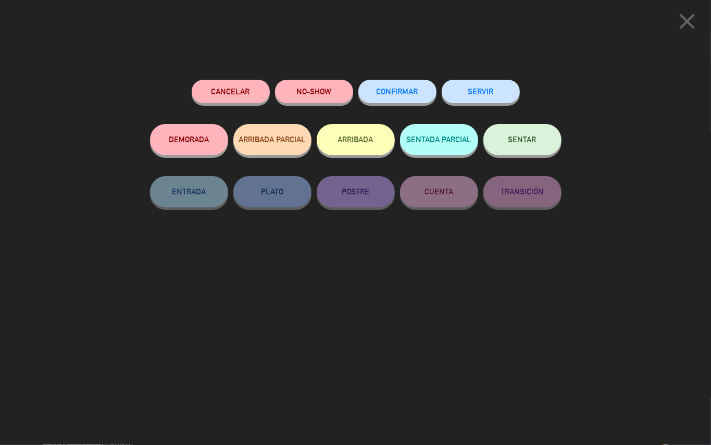
click at [407, 84] on button "CONFIRMAR" at bounding box center [397, 91] width 78 height 23
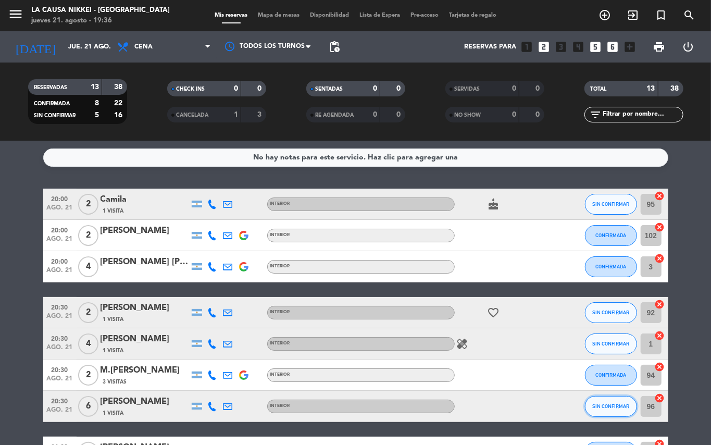
click at [592, 408] on span "SIN CONFIRMAR" at bounding box center [610, 406] width 37 height 6
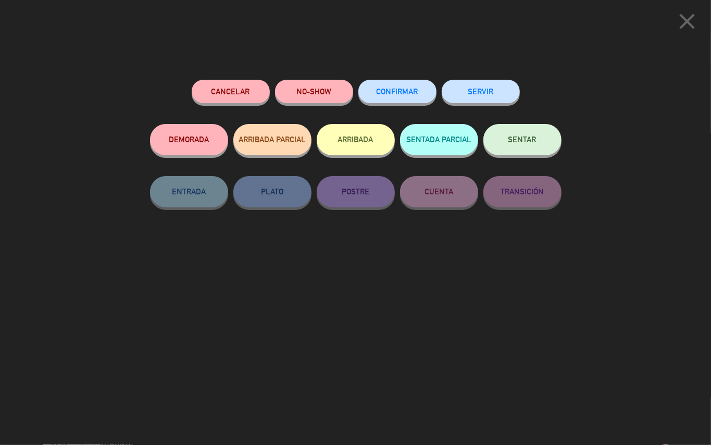
click at [301, 89] on button "NO-SHOW" at bounding box center [314, 91] width 78 height 23
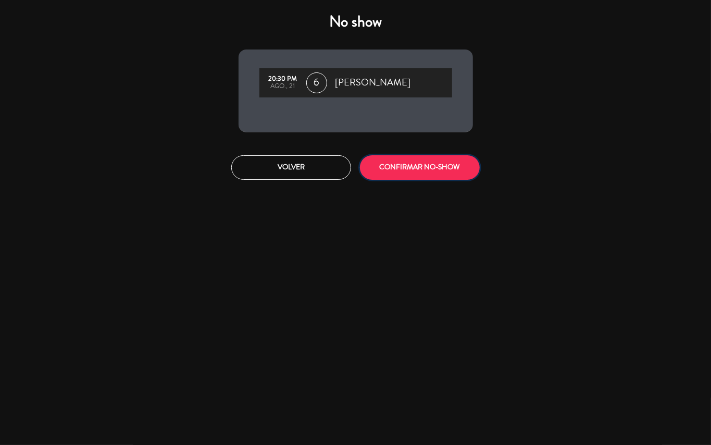
click at [426, 172] on button "CONFIRMAR NO-SHOW" at bounding box center [420, 167] width 120 height 24
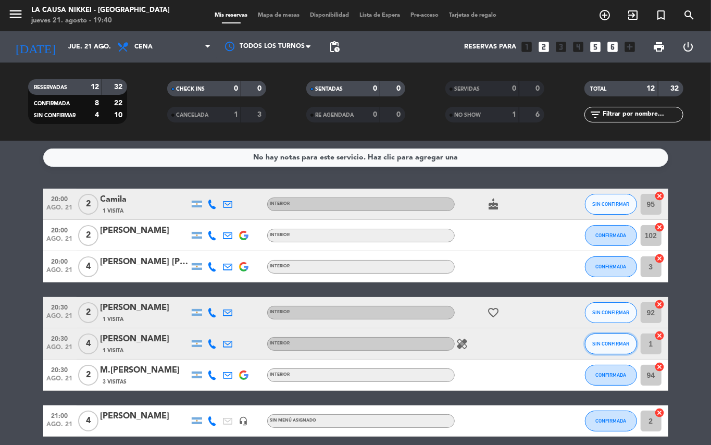
click at [602, 345] on span "SIN CONFIRMAR" at bounding box center [610, 344] width 37 height 6
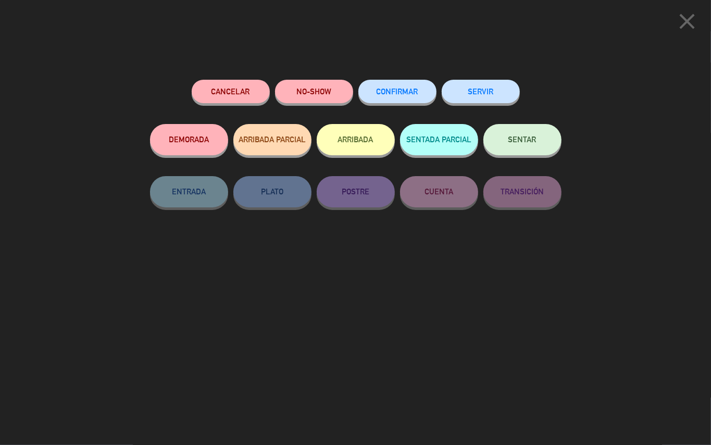
click at [319, 91] on button "NO-SHOW" at bounding box center [314, 91] width 78 height 23
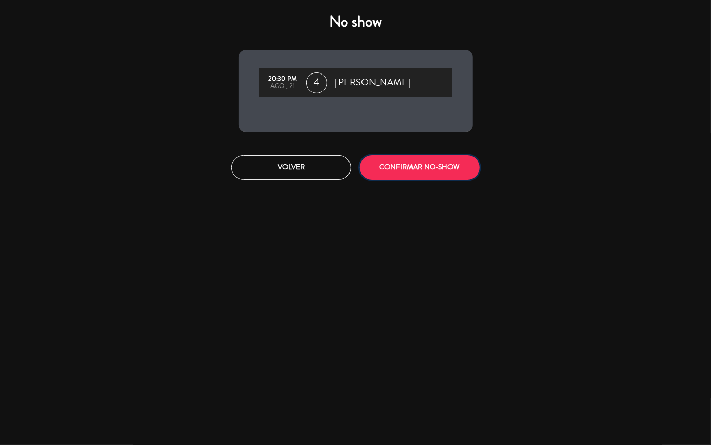
click at [432, 168] on button "CONFIRMAR NO-SHOW" at bounding box center [420, 167] width 120 height 24
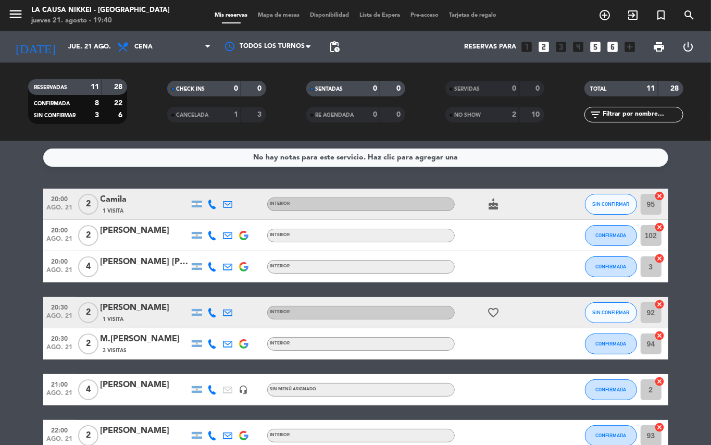
click at [0, 211] on bookings-row "20:00 ago. 21 2 Camila 1 Visita INTERIOR cake SIN CONFIRMAR 95 cancel 20:00 ago…" at bounding box center [355, 389] width 711 height 402
click at [0, 319] on bookings-row "20:00 ago. 21 2 Camila 1 Visita INTERIOR cake SIN CONFIRMAR 95 cancel 20:00 ago…" at bounding box center [355, 389] width 711 height 402
click at [603, 201] on span "SIN CONFIRMAR" at bounding box center [610, 204] width 37 height 6
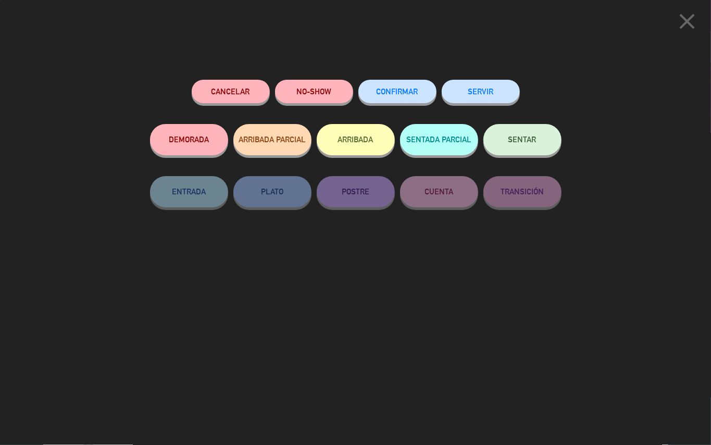
click at [400, 97] on button "CONFIRMAR" at bounding box center [397, 91] width 78 height 23
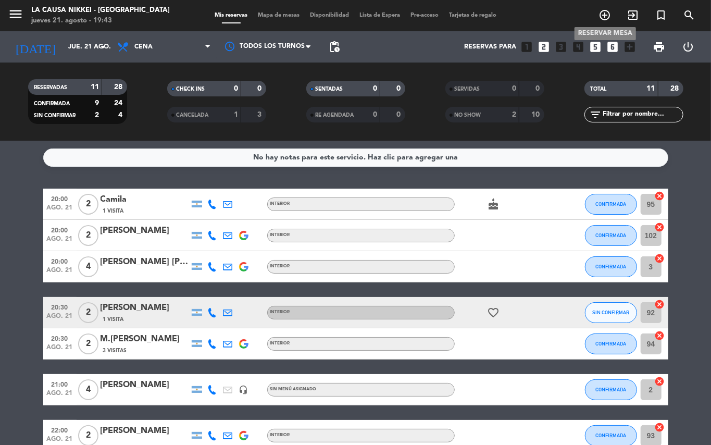
click at [603, 20] on icon "add_circle_outline" at bounding box center [604, 15] width 12 height 12
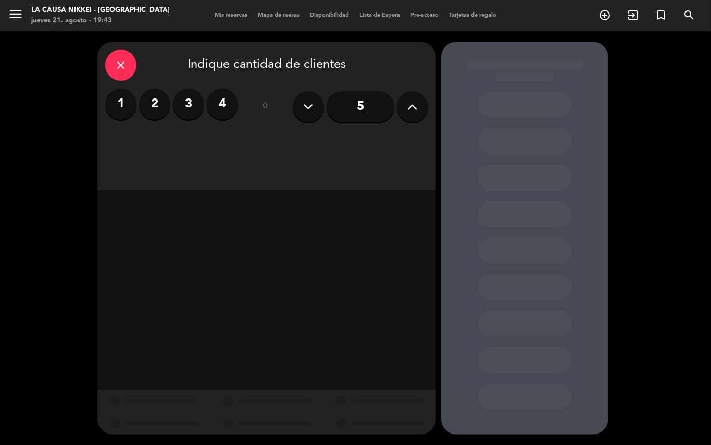
click at [194, 103] on label "3" at bounding box center [188, 104] width 31 height 31
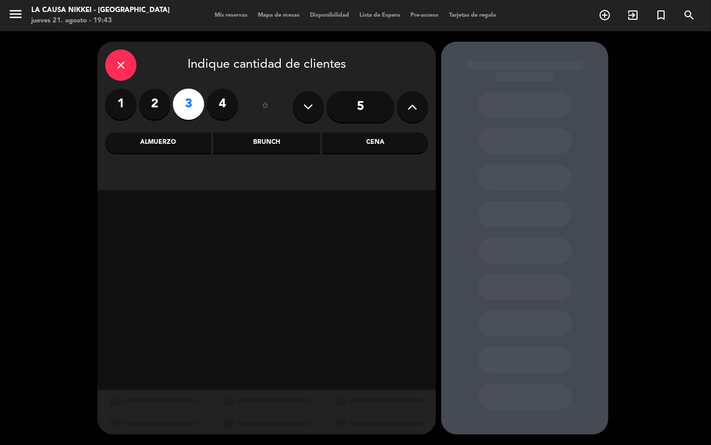
click at [353, 135] on div "Cena" at bounding box center [375, 142] width 106 height 21
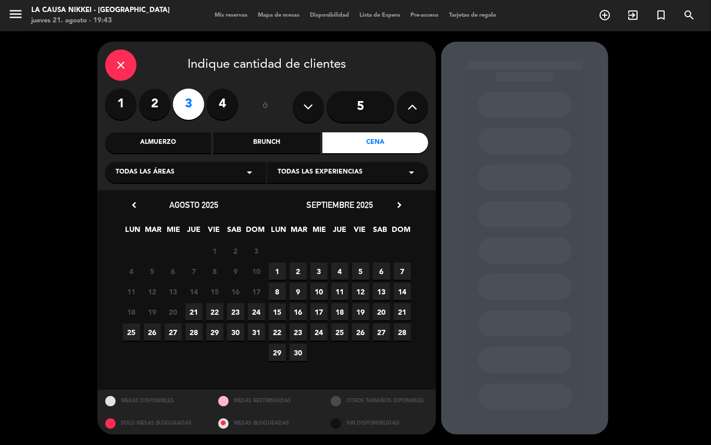
click at [454, 357] on div at bounding box center [524, 238] width 167 height 393
click at [474, 317] on div at bounding box center [524, 238] width 167 height 393
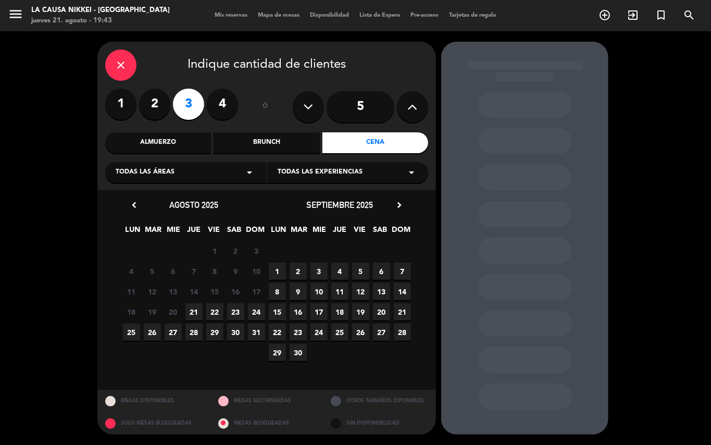
click at [474, 317] on div at bounding box center [524, 238] width 167 height 393
click at [194, 313] on span "21" at bounding box center [193, 311] width 17 height 17
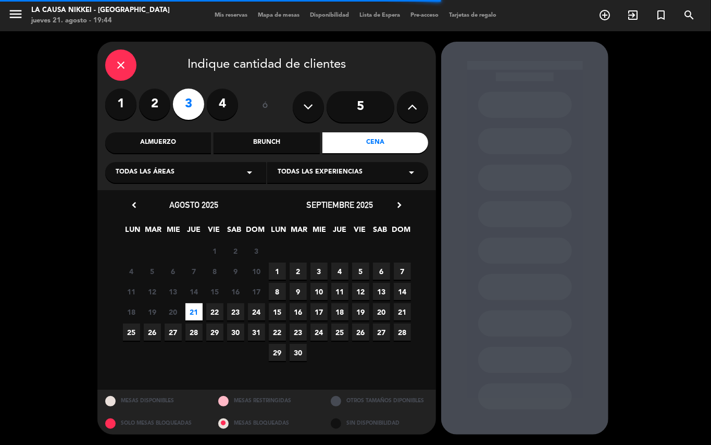
click at [553, 413] on div at bounding box center [524, 238] width 167 height 393
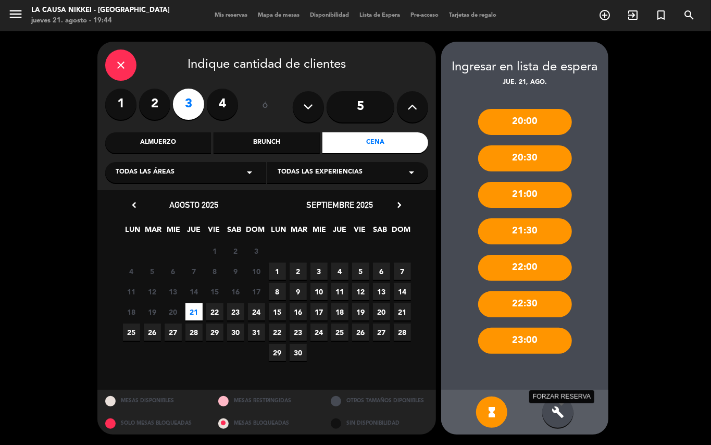
click at [562, 414] on icon "build" at bounding box center [557, 412] width 12 height 12
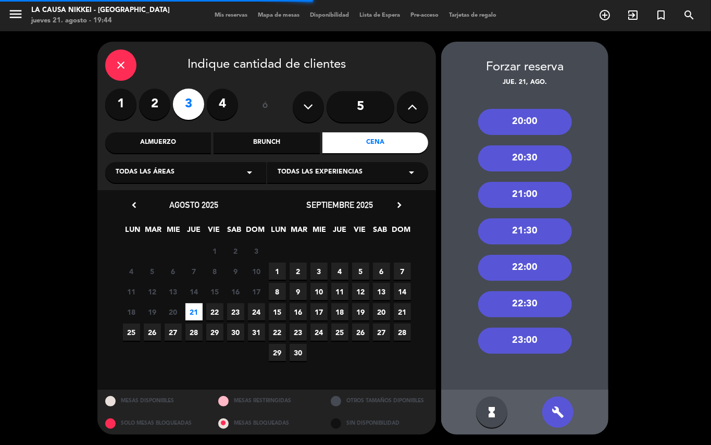
click at [523, 200] on div "21:00" at bounding box center [525, 195] width 94 height 26
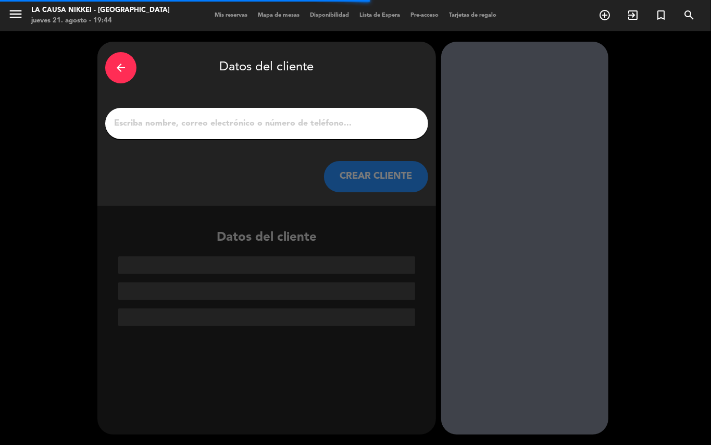
click at [296, 118] on input "1" at bounding box center [266, 123] width 307 height 15
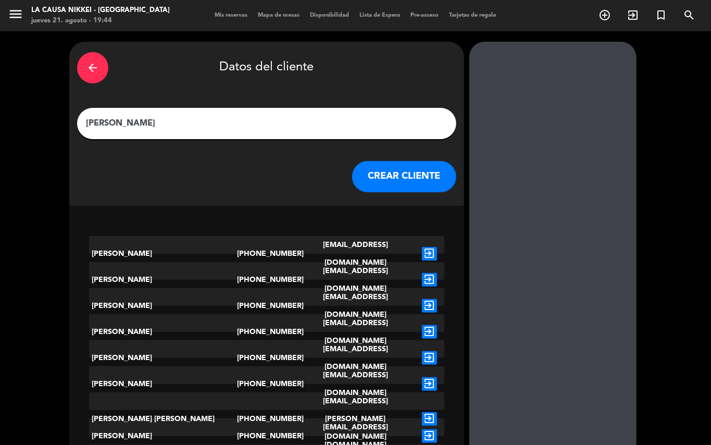
type input "[PERSON_NAME]"
click at [352, 163] on button "CREAR CLIENTE" at bounding box center [404, 176] width 104 height 31
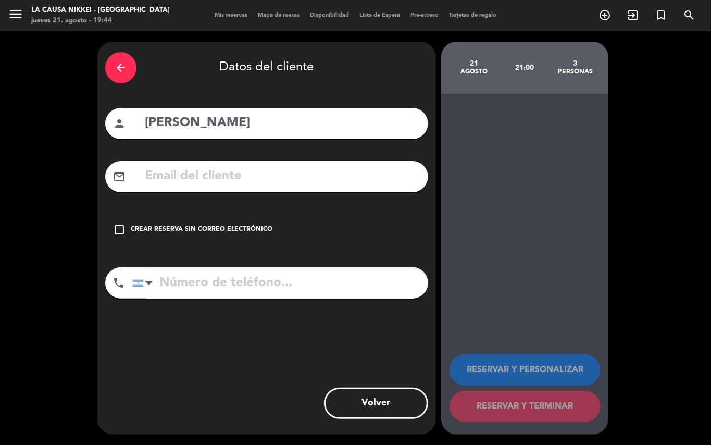
click at [264, 230] on div "Crear reserva sin correo electrónico" at bounding box center [202, 229] width 142 height 10
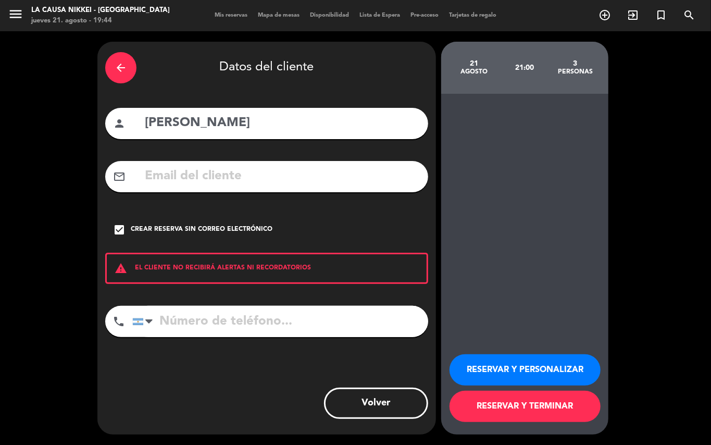
click at [309, 315] on input "tel" at bounding box center [280, 321] width 296 height 31
type input "1111111111"
click at [563, 380] on button "RESERVAR Y PERSONALIZAR" at bounding box center [524, 369] width 151 height 31
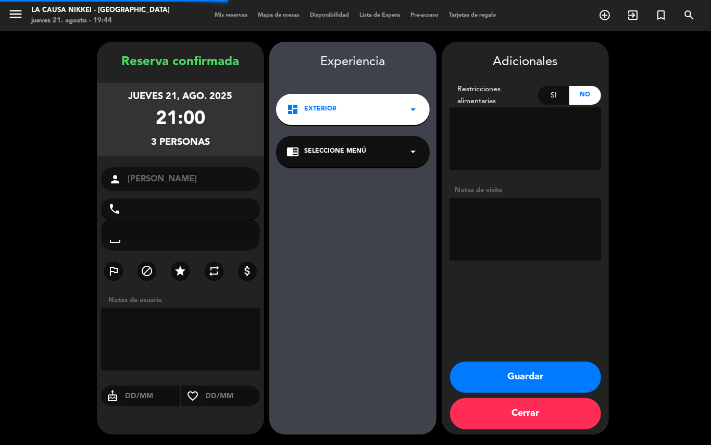
type input "[PHONE_NUMBER]"
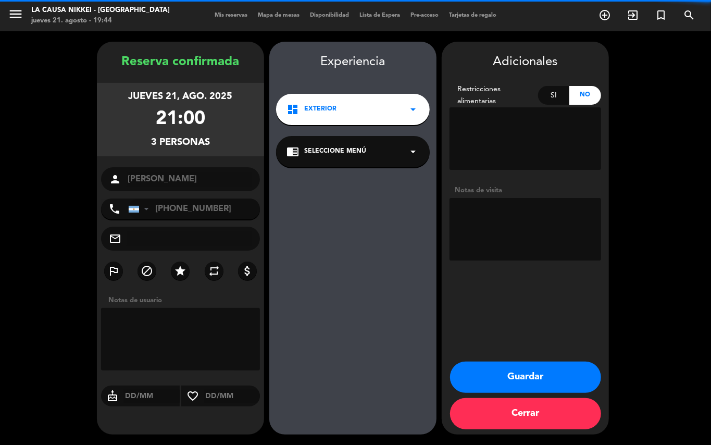
drag, startPoint x: 517, startPoint y: 257, endPoint x: 522, endPoint y: 235, distance: 23.0
click at [520, 248] on textarea at bounding box center [525, 229] width 152 height 62
click at [522, 235] on textarea at bounding box center [525, 229] width 152 height 62
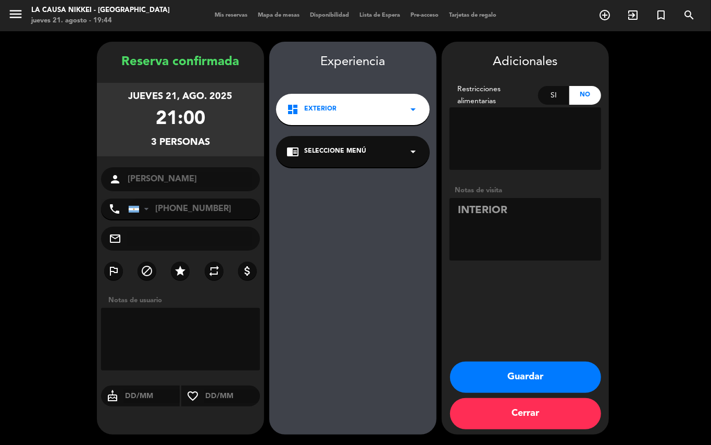
type textarea "INTERIOR"
click at [520, 365] on button "Guardar" at bounding box center [525, 376] width 151 height 31
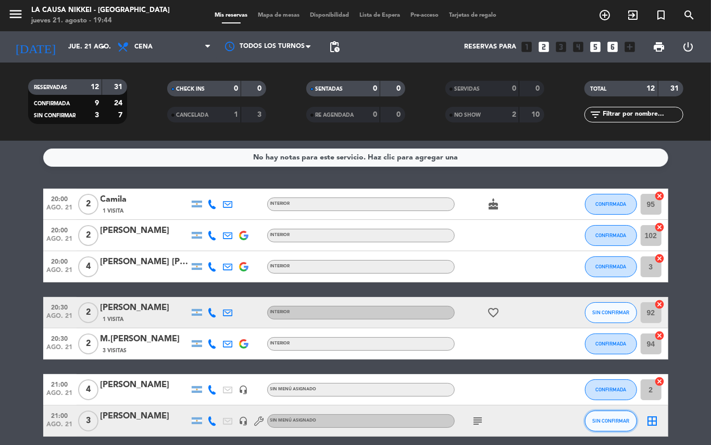
click at [619, 421] on span "SIN CONFIRMAR" at bounding box center [610, 421] width 37 height 6
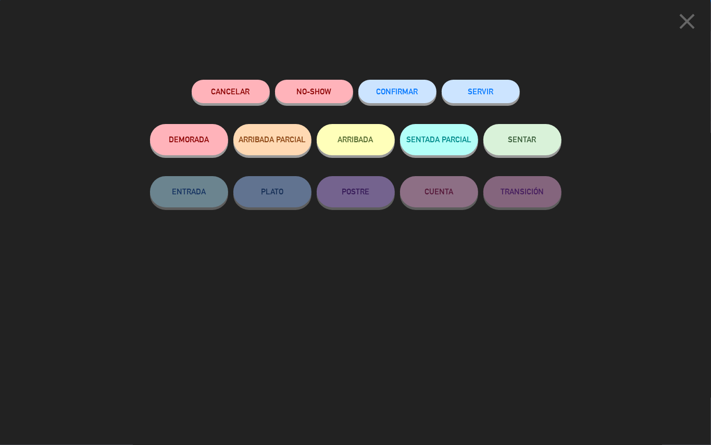
click at [403, 99] on button "CONFIRMAR" at bounding box center [397, 91] width 78 height 23
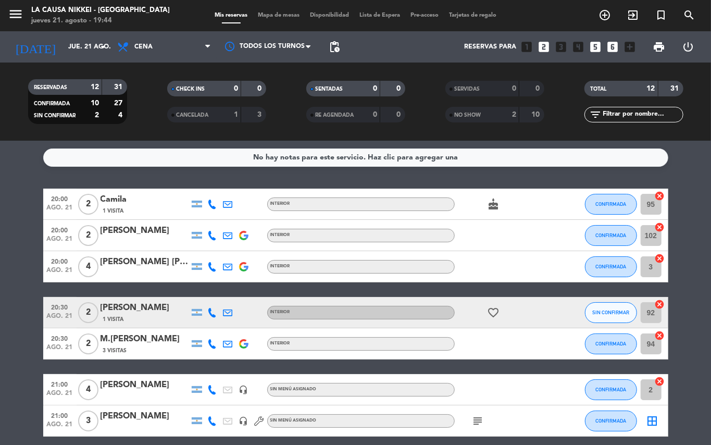
click at [0, 370] on bookings-row "20:00 ago. 21 2 Camila 1 Visita INTERIOR cake CONFIRMADA 95 cancel 20:00 ago. 2…" at bounding box center [355, 404] width 711 height 433
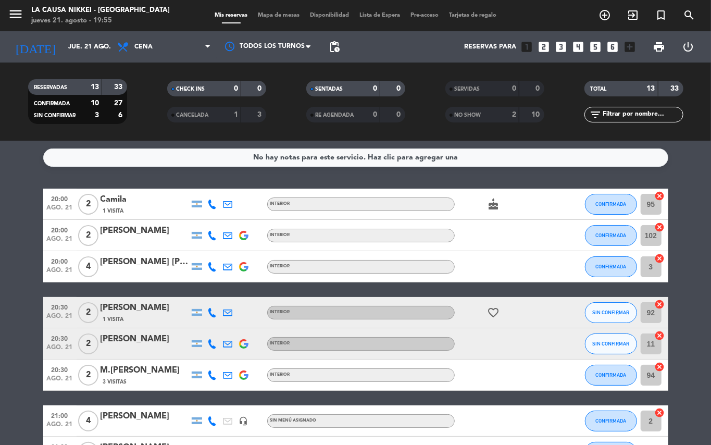
scroll to position [74, 0]
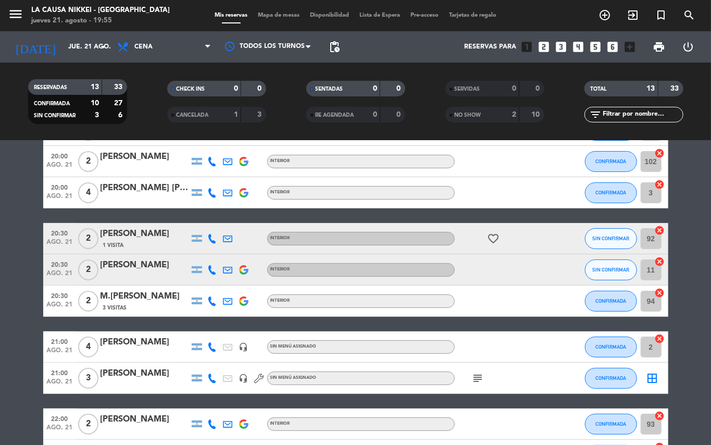
click at [211, 269] on icon at bounding box center [212, 269] width 9 height 9
click at [212, 254] on span "content_paste" at bounding box center [214, 252] width 8 height 8
click at [0, 245] on bookings-row "20:00 ago. 21 2 Camila 1 Visita INTERIOR cake CONFIRMADA 95 cancel 20:00 ago. 2…" at bounding box center [355, 347] width 711 height 464
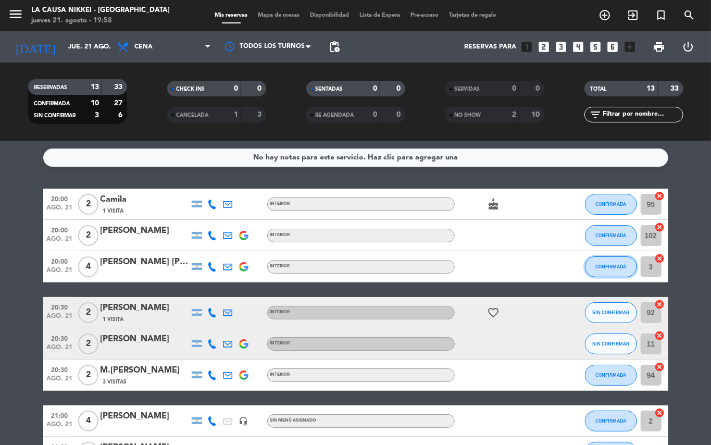
click at [620, 271] on button "CONFIRMADA" at bounding box center [611, 266] width 52 height 21
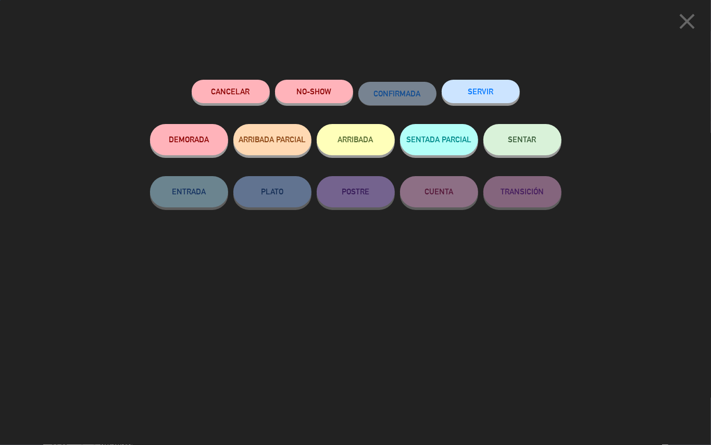
click at [522, 144] on span "SENTAR" at bounding box center [522, 139] width 28 height 9
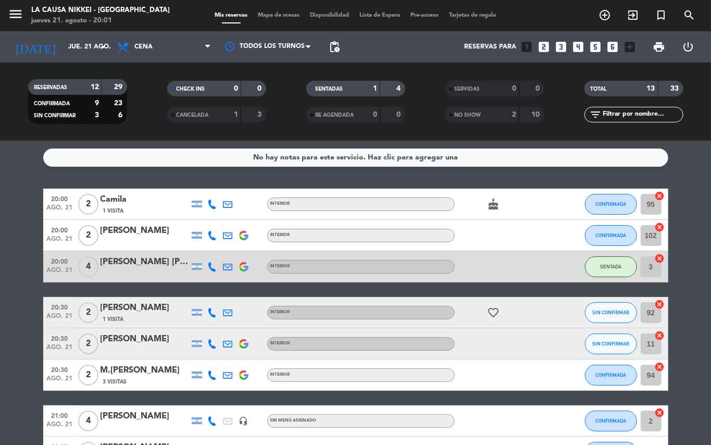
click at [0, 264] on bookings-row "20:00 ago. 21 2 Camila 1 Visita INTERIOR cake CONFIRMADA 95 cancel 20:00 ago. 2…" at bounding box center [355, 420] width 711 height 464
click at [0, 223] on bookings-row "20:00 ago. 21 2 Camila 1 Visita INTERIOR cake CONFIRMADA 95 cancel 20:00 ago. 2…" at bounding box center [355, 420] width 711 height 464
click at [607, 206] on span "CONFIRMADA" at bounding box center [610, 204] width 31 height 6
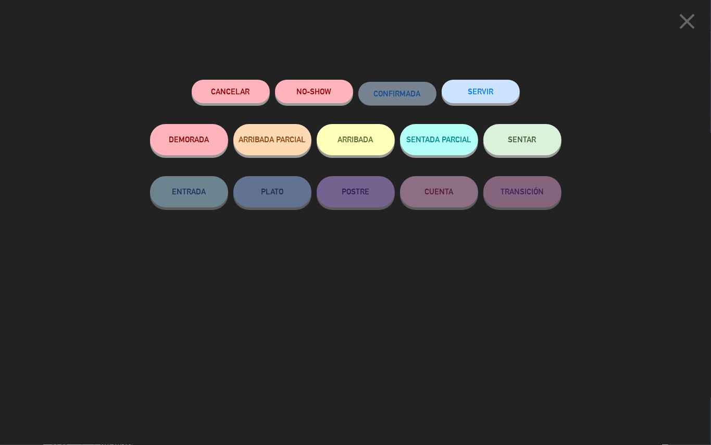
click at [524, 154] on button "SENTAR" at bounding box center [522, 139] width 78 height 31
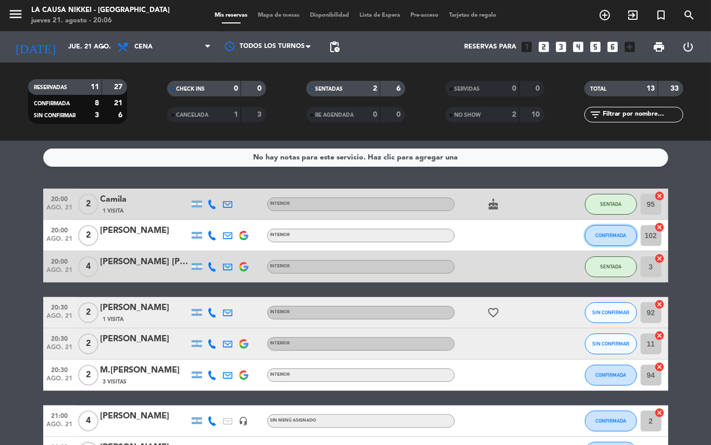
click at [611, 241] on button "CONFIRMADA" at bounding box center [611, 235] width 52 height 21
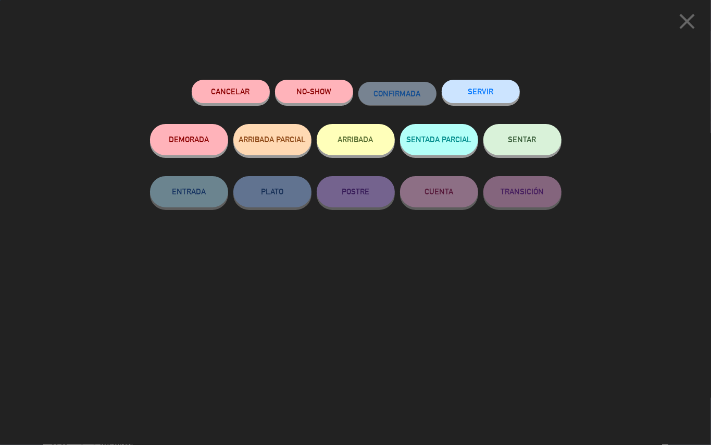
drag, startPoint x: 517, startPoint y: 112, endPoint x: 520, endPoint y: 124, distance: 12.3
click at [517, 114] on div "SERVIR" at bounding box center [481, 102] width 78 height 44
click at [520, 124] on div "SENTAR" at bounding box center [522, 150] width 78 height 52
click at [530, 148] on button "SENTAR" at bounding box center [522, 139] width 78 height 31
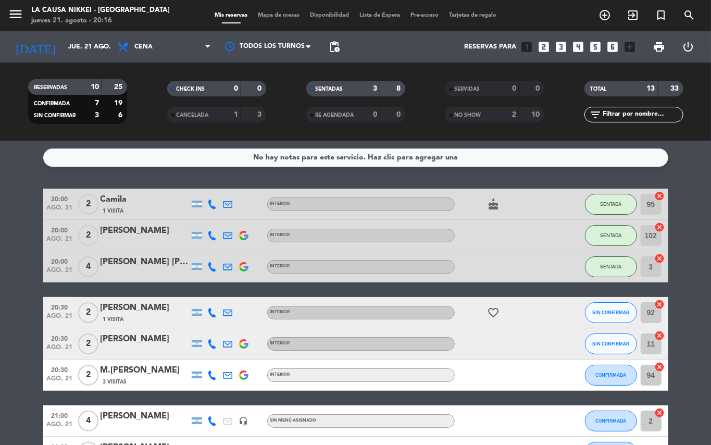
scroll to position [46, 0]
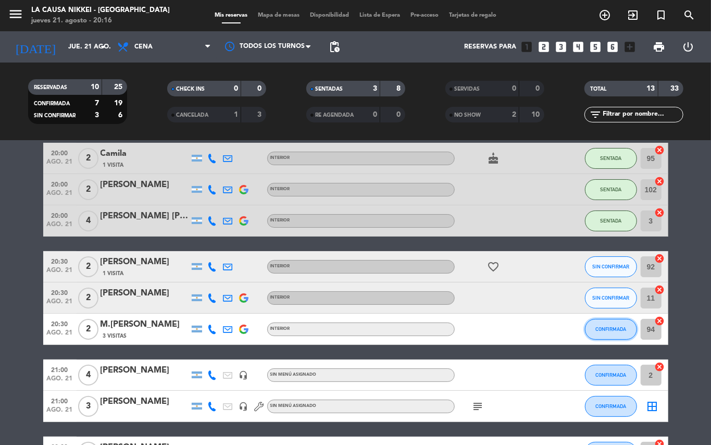
click at [614, 328] on span "CONFIRMADA" at bounding box center [610, 329] width 31 height 6
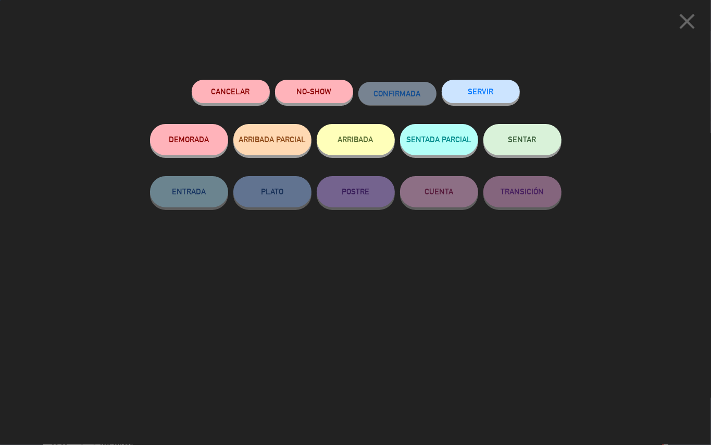
click at [547, 146] on button "SENTAR" at bounding box center [522, 139] width 78 height 31
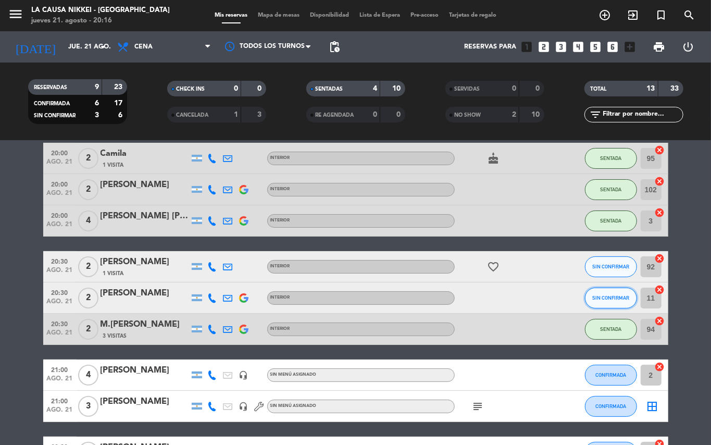
click at [611, 297] on span "SIN CONFIRMAR" at bounding box center [610, 298] width 37 height 6
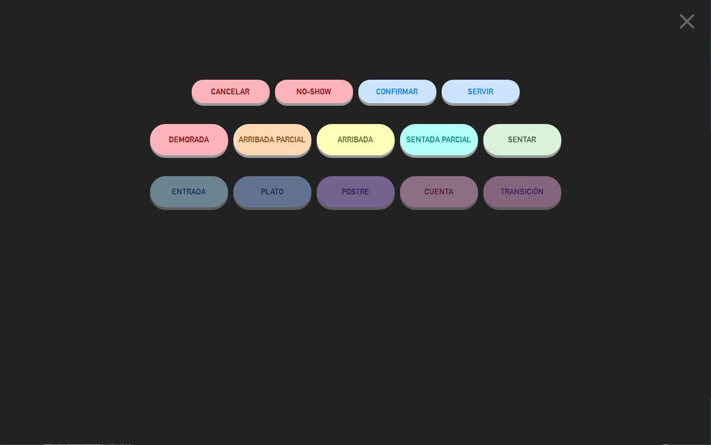
click at [395, 95] on button "CONFIRMAR" at bounding box center [397, 91] width 78 height 23
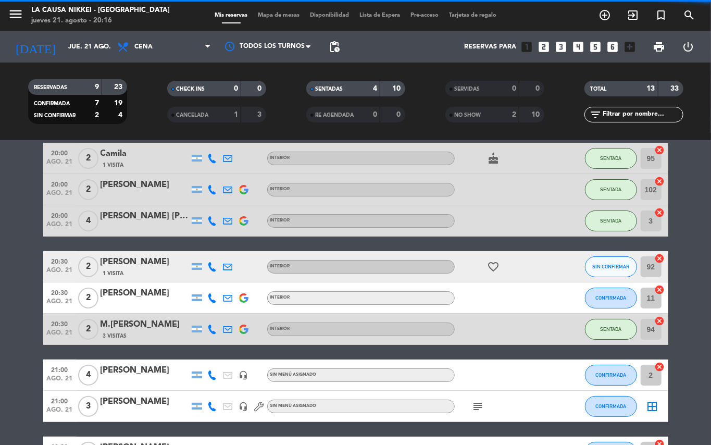
click at [699, 303] on bookings-row "20:00 ago. 21 2 Camila 1 Visita INTERIOR cake SENTADA 95 cancel 20:00 ago. 21 2…" at bounding box center [355, 375] width 711 height 464
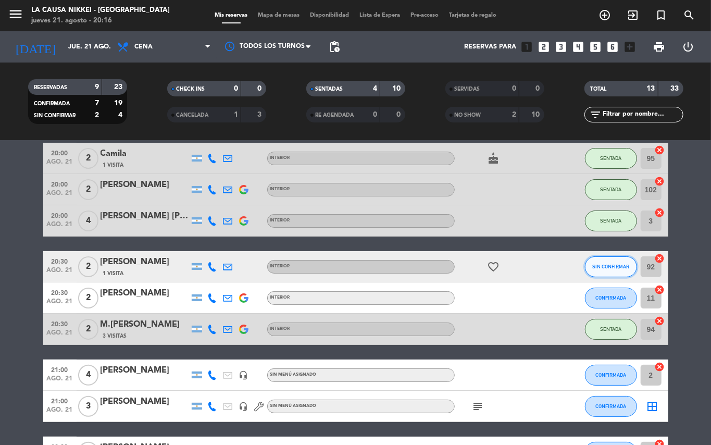
click at [615, 268] on span "SIN CONFIRMAR" at bounding box center [610, 266] width 37 height 6
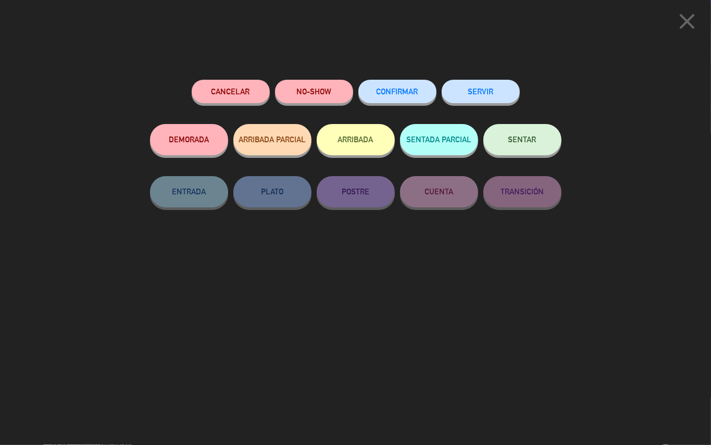
click at [388, 86] on button "CONFIRMAR" at bounding box center [397, 91] width 78 height 23
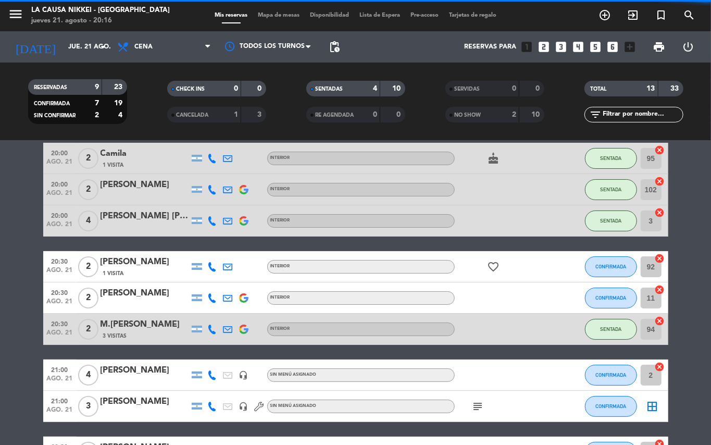
click at [700, 317] on bookings-row "20:00 ago. 21 2 Camila 1 Visita INTERIOR cake SENTADA 95 cancel 20:00 ago. 21 2…" at bounding box center [355, 375] width 711 height 464
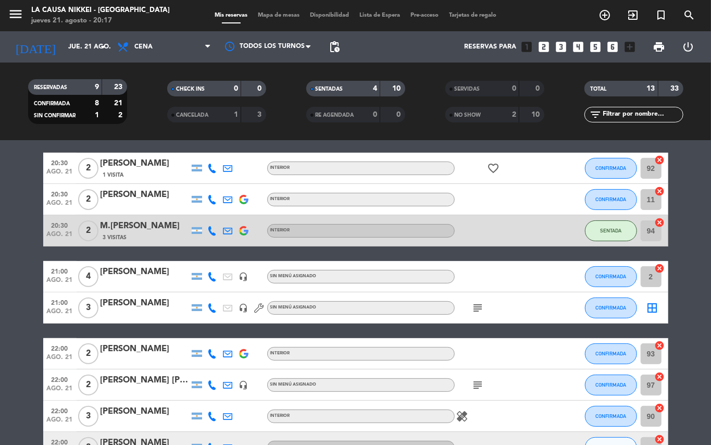
scroll to position [82, 0]
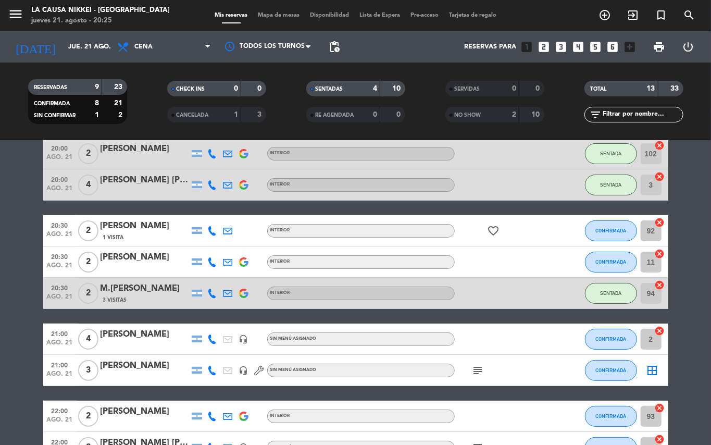
click at [0, 293] on bookings-row "20:00 ago. 21 2 Camila 1 Visita INTERIOR cake SENTADA 95 cancel 20:00 ago. 21 2…" at bounding box center [355, 339] width 711 height 464
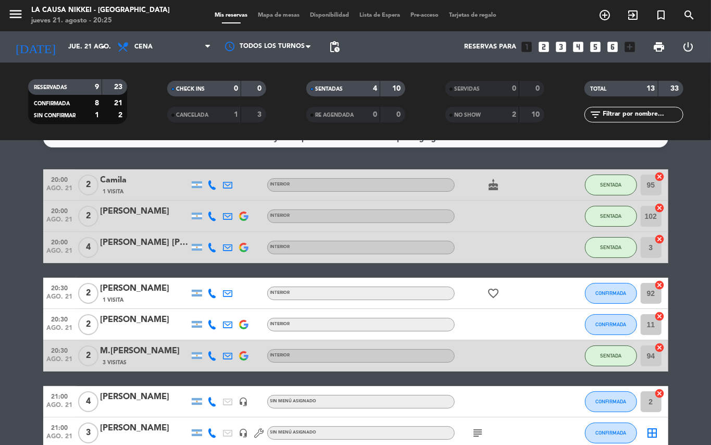
scroll to position [19, 0]
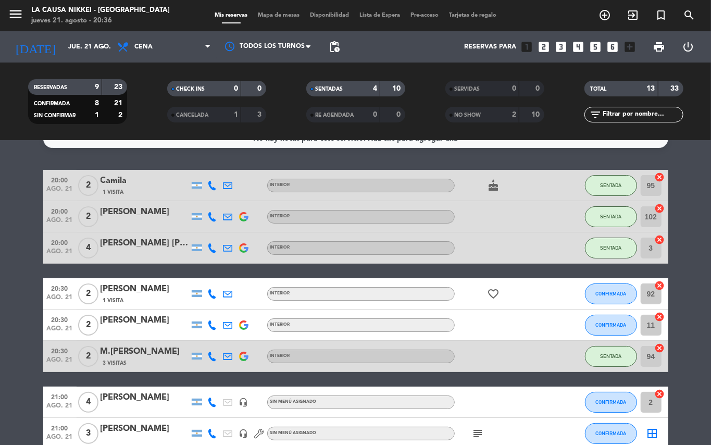
click at [0, 418] on bookings-row "20:00 ago. 21 2 Camila 1 Visita INTERIOR cake SENTADA 95 cancel 20:00 ago. 21 2…" at bounding box center [355, 402] width 711 height 464
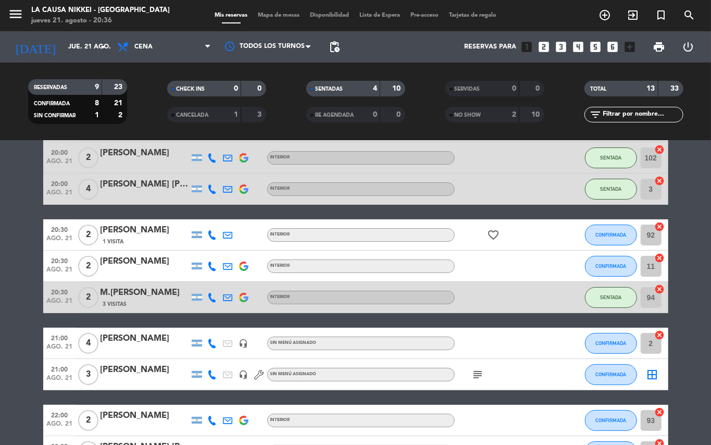
scroll to position [95, 0]
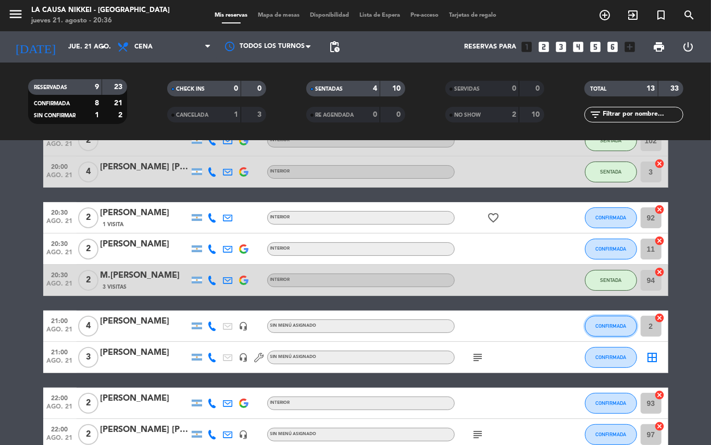
click at [594, 328] on button "CONFIRMADA" at bounding box center [611, 326] width 52 height 21
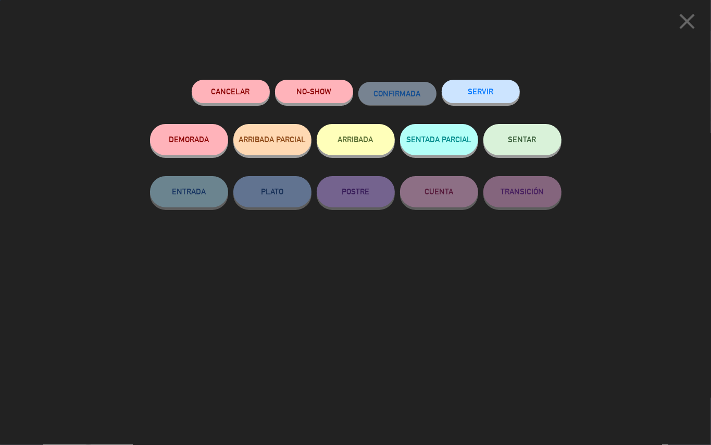
click at [531, 153] on button "SENTAR" at bounding box center [522, 139] width 78 height 31
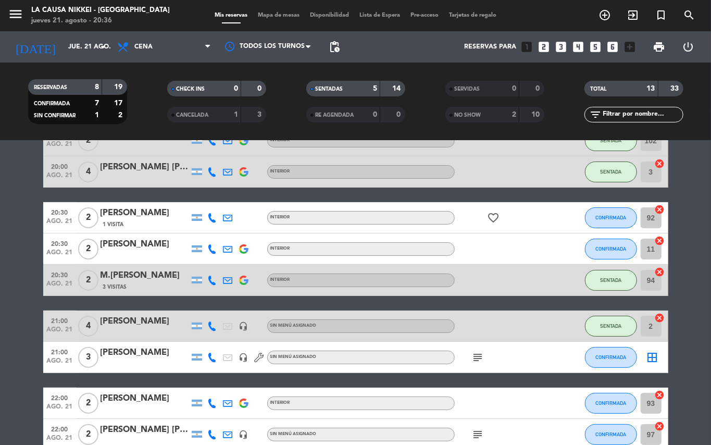
click at [0, 319] on bookings-row "20:00 ago. 21 2 Camila 1 Visita INTERIOR cake SENTADA 95 cancel 20:00 ago. 21 2…" at bounding box center [355, 326] width 711 height 464
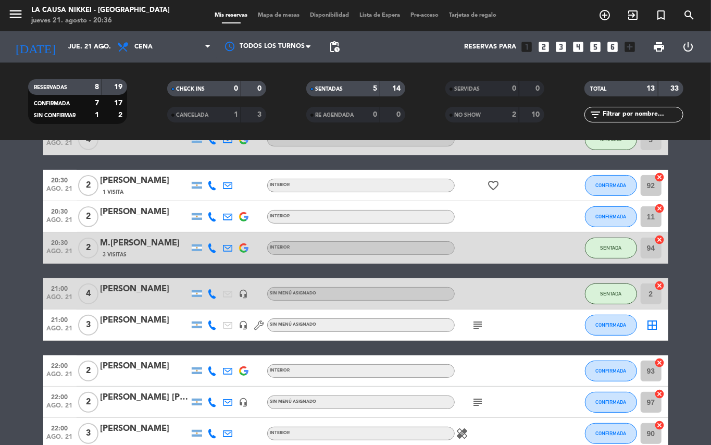
scroll to position [121, 0]
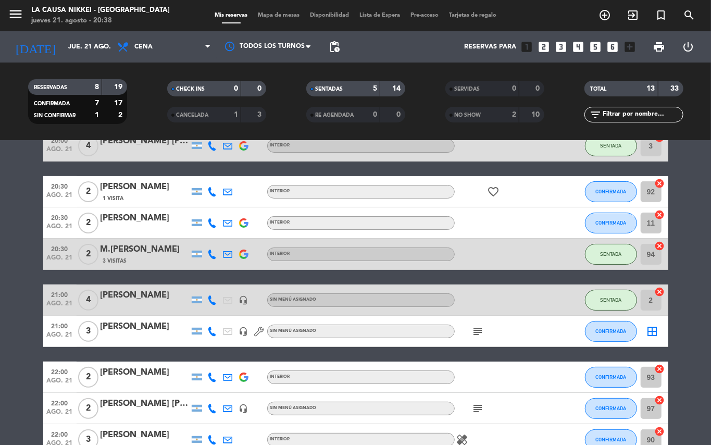
click at [0, 232] on bookings-row "20:00 ago. 21 2 Camila 1 Visita INTERIOR cake SENTADA 95 cancel 20:00 ago. 21 2…" at bounding box center [355, 300] width 711 height 464
click at [603, 212] on button "CONFIRMADA" at bounding box center [611, 222] width 52 height 21
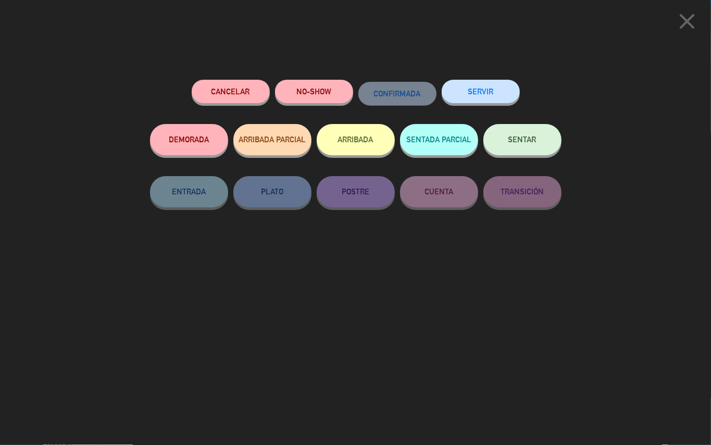
click at [497, 133] on button "SENTAR" at bounding box center [522, 139] width 78 height 31
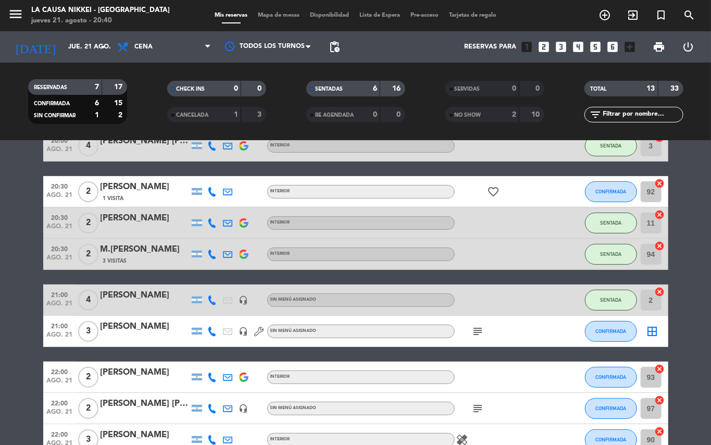
click at [1, 356] on bookings-row "20:00 ago. 21 2 Camila 1 Visita INTERIOR cake SENTADA 95 cancel 20:00 ago. 21 2…" at bounding box center [355, 300] width 711 height 464
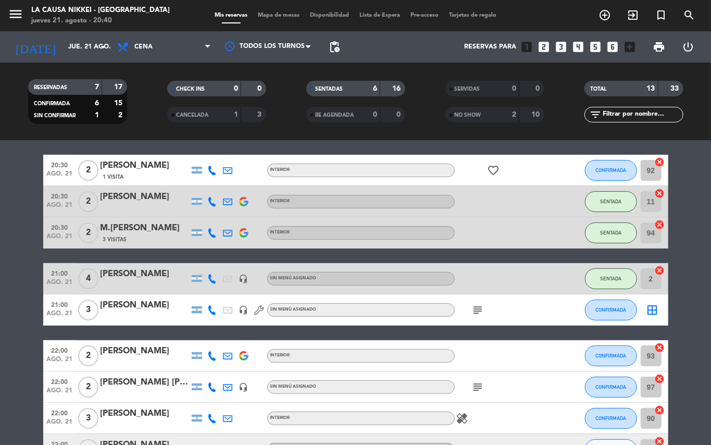
scroll to position [140, 0]
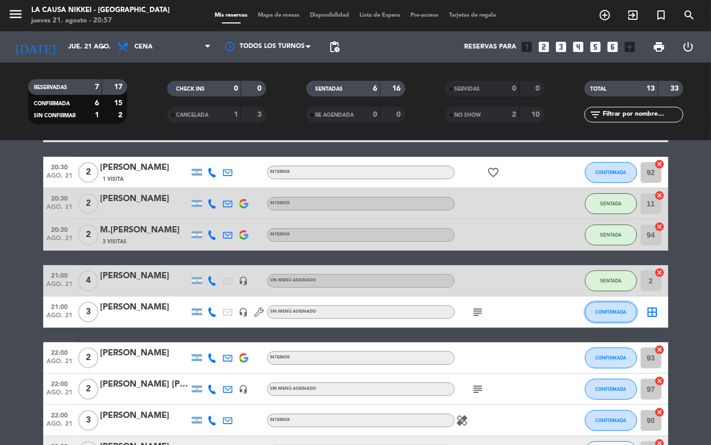
click at [610, 320] on button "CONFIRMADA" at bounding box center [611, 311] width 52 height 21
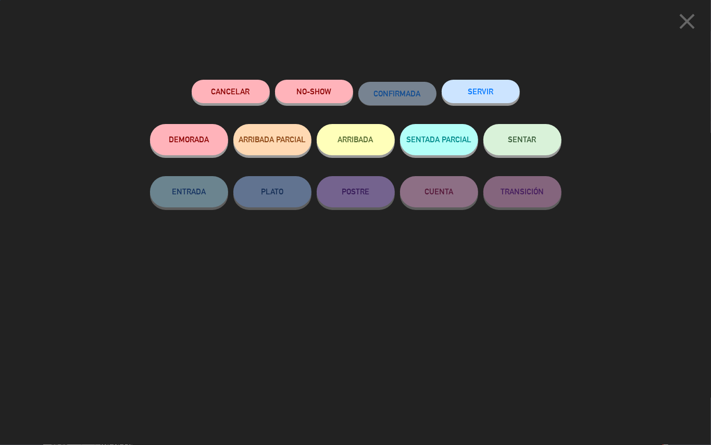
click at [526, 155] on div "SENTAR" at bounding box center [522, 150] width 78 height 52
click at [528, 147] on button "SENTAR" at bounding box center [522, 139] width 78 height 31
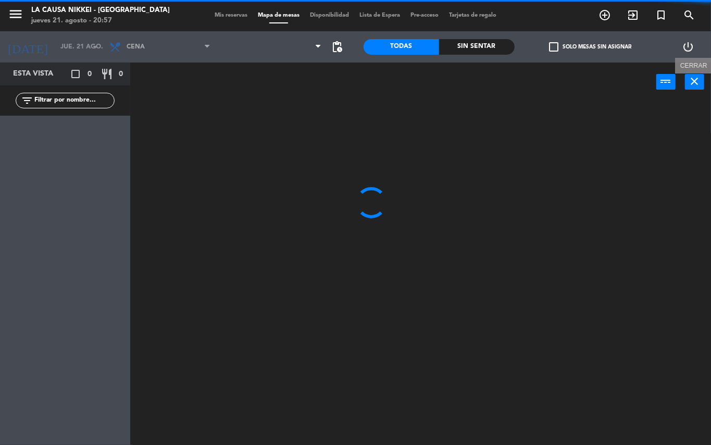
click at [691, 80] on icon "close" at bounding box center [694, 81] width 12 height 12
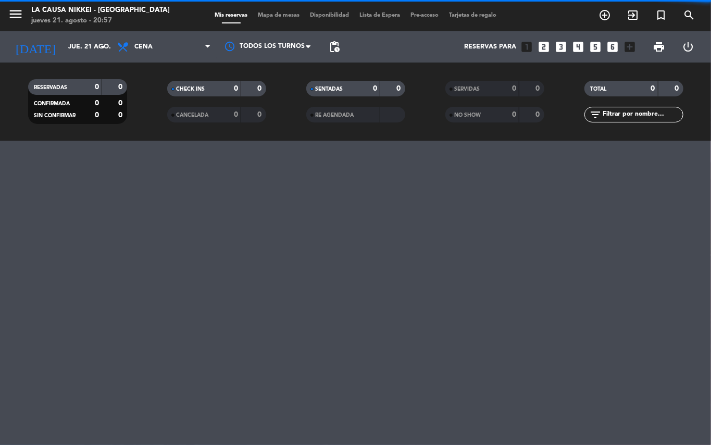
click at [710, 274] on div "menu La Causa Nikkei - [GEOGRAPHIC_DATA] jueves 21. agosto - 20:57 Mis reservas…" at bounding box center [355, 222] width 711 height 445
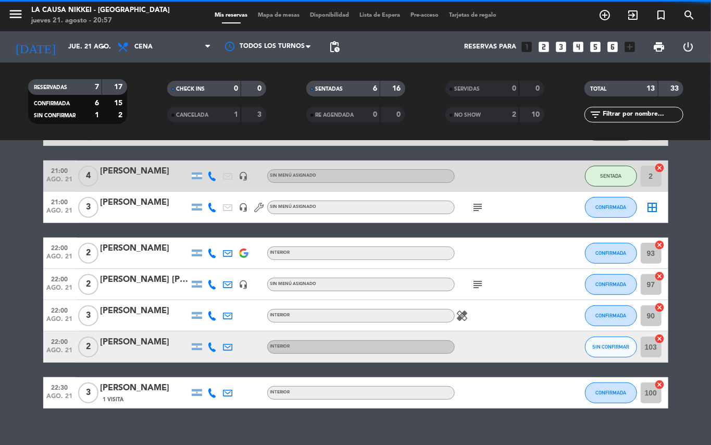
scroll to position [248, 0]
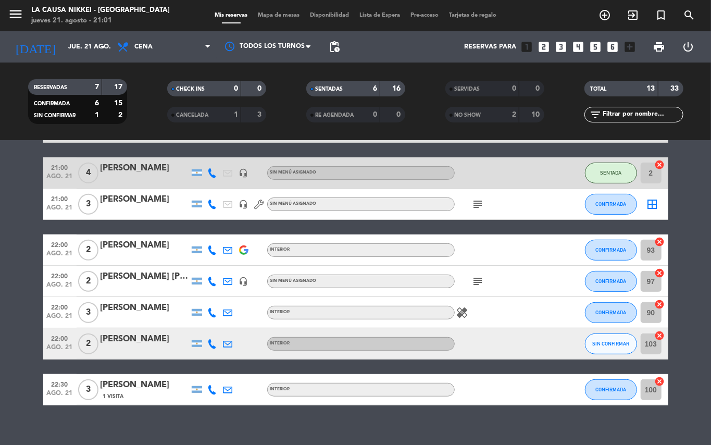
click at [0, 360] on bookings-row "20:00 ago. 21 2 Camila 1 Visita INTERIOR cake SENTADA 95 cancel 20:00 ago. 21 2…" at bounding box center [355, 173] width 711 height 464
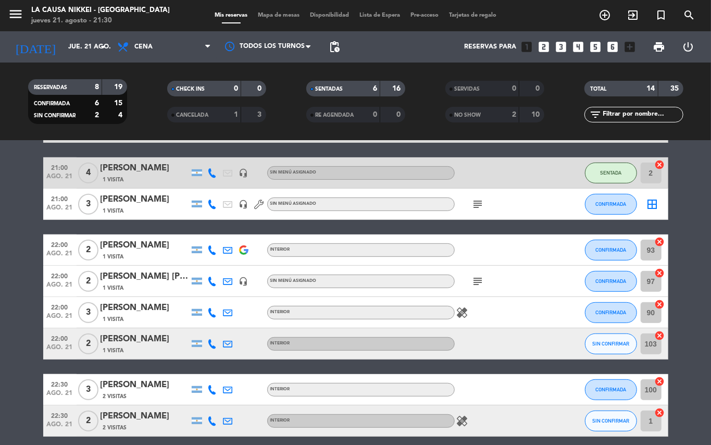
click at [0, 336] on bookings-row "20:00 ago. 21 2 Camila 2 Visitas INTERIOR cake SENTADA 95 cancel 20:00 ago. 21 …" at bounding box center [355, 189] width 711 height 496
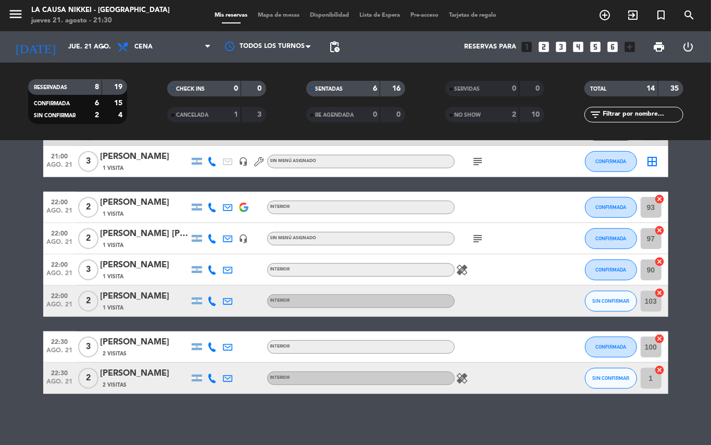
click at [207, 347] on div at bounding box center [213, 346] width 16 height 31
click at [211, 345] on icon at bounding box center [212, 346] width 9 height 9
click at [217, 325] on span "content_paste" at bounding box center [221, 329] width 8 height 8
click at [211, 378] on icon at bounding box center [212, 377] width 9 height 9
click at [219, 361] on span "content_paste" at bounding box center [221, 360] width 8 height 8
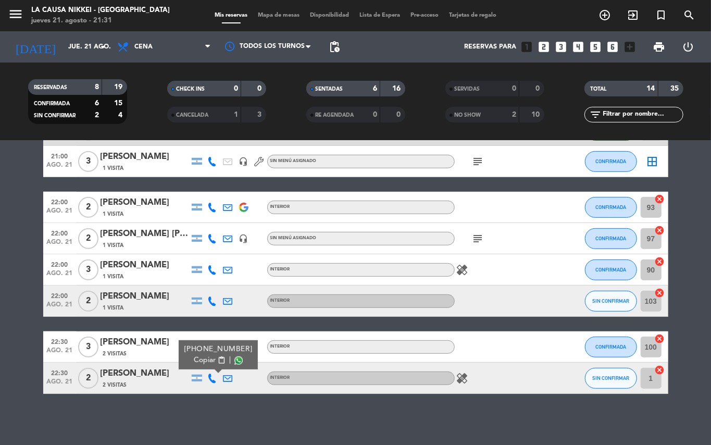
click at [343, 49] on span "pending_actions" at bounding box center [334, 46] width 21 height 21
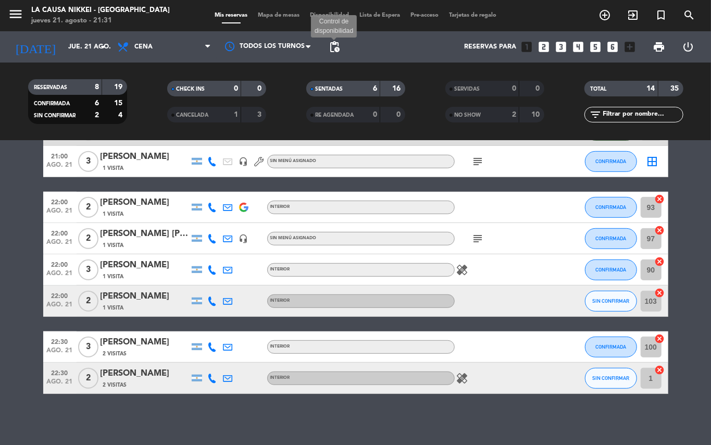
click at [337, 47] on span "pending_actions" at bounding box center [334, 47] width 12 height 12
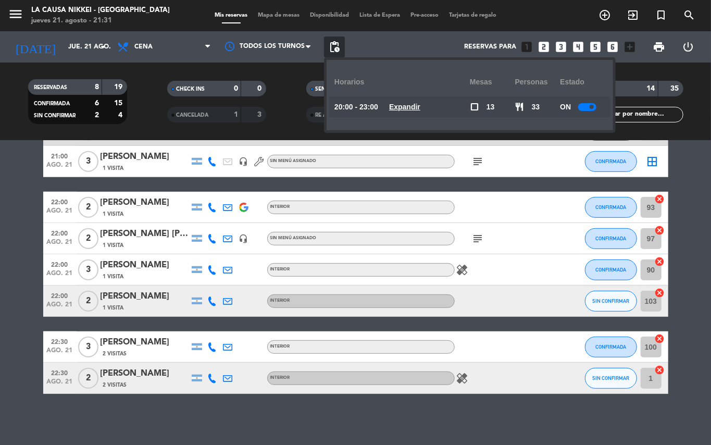
click at [420, 105] on u "Expandir" at bounding box center [404, 107] width 31 height 8
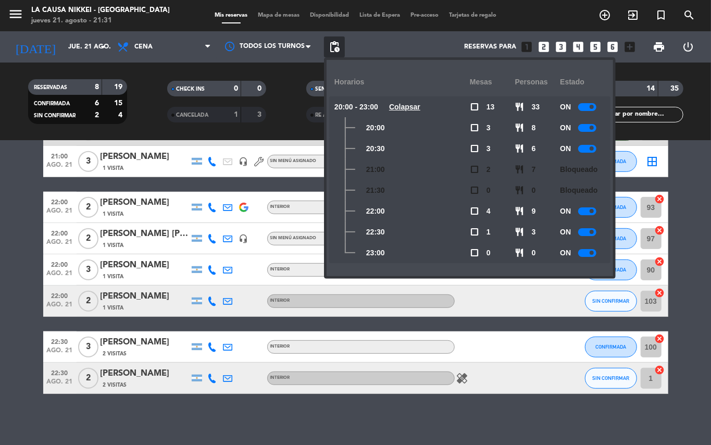
click at [599, 235] on div "ON" at bounding box center [582, 231] width 45 height 21
click at [587, 228] on div at bounding box center [587, 232] width 18 height 8
click at [685, 265] on bookings-row "20:00 ago. 21 2 Camila 2 Visitas INTERIOR cake SENTADA 95 cancel 20:00 ago. 21 …" at bounding box center [355, 146] width 711 height 496
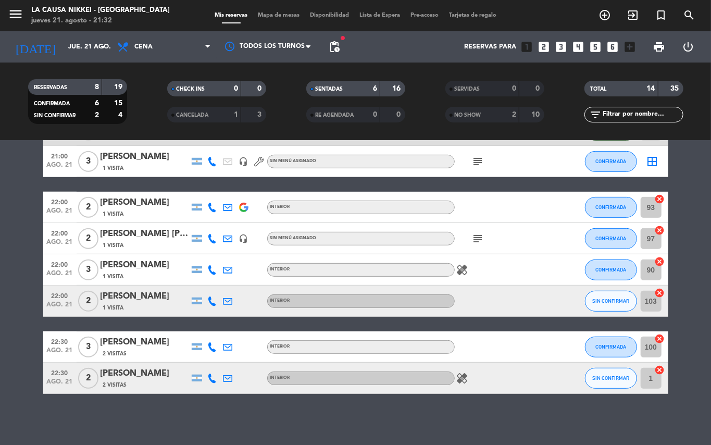
click at [0, 251] on bookings-row "20:00 ago. 21 2 Camila 2 Visitas INTERIOR cake SENTADA 95 cancel 20:00 ago. 21 …" at bounding box center [355, 146] width 711 height 496
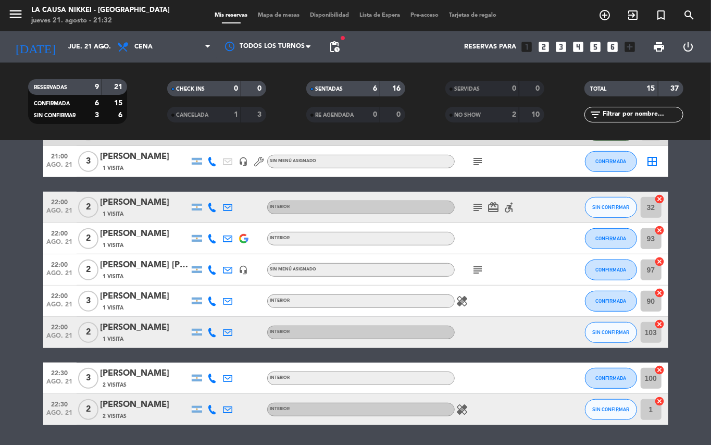
click at [472, 202] on icon "subject" at bounding box center [478, 207] width 12 height 12
click at [487, 205] on icon "card_giftcard" at bounding box center [493, 207] width 12 height 12
click at [513, 209] on icon "accessible_forward" at bounding box center [509, 207] width 12 height 12
click at [3, 239] on bookings-row "20:00 ago. 21 2 Camila 2 Visitas INTERIOR cake SENTADA 95 cancel 20:00 ago. 21 …" at bounding box center [355, 161] width 711 height 527
click at [0, 332] on bookings-row "20:00 ago. 21 2 Camila 2 Visitas INTERIOR cake SENTADA 95 cancel 20:00 ago. 21 …" at bounding box center [355, 161] width 711 height 527
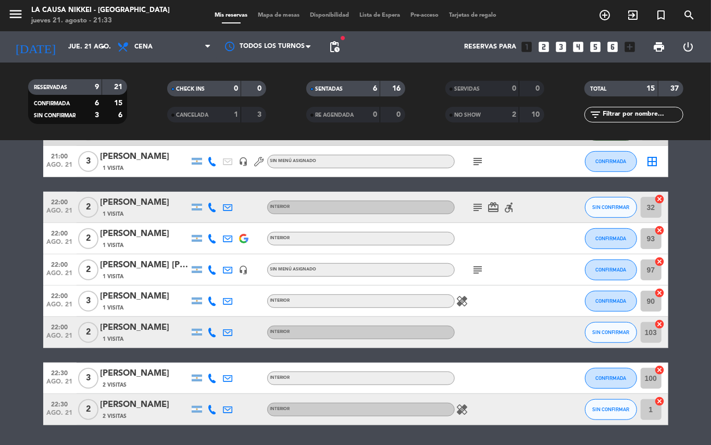
click at [211, 211] on icon at bounding box center [212, 207] width 9 height 9
click at [217, 192] on span "content_paste" at bounding box center [221, 189] width 8 height 8
click at [0, 315] on bookings-row "20:00 ago. 21 2 Camila 2 Visitas INTERIOR cake SENTADA 95 cancel 20:00 ago. 21 …" at bounding box center [355, 161] width 711 height 527
click at [510, 202] on icon "accessible_forward" at bounding box center [509, 207] width 12 height 12
click at [477, 213] on div "subject card_giftcard accessible_forward ACCESIBILIDAD" at bounding box center [502, 207] width 94 height 31
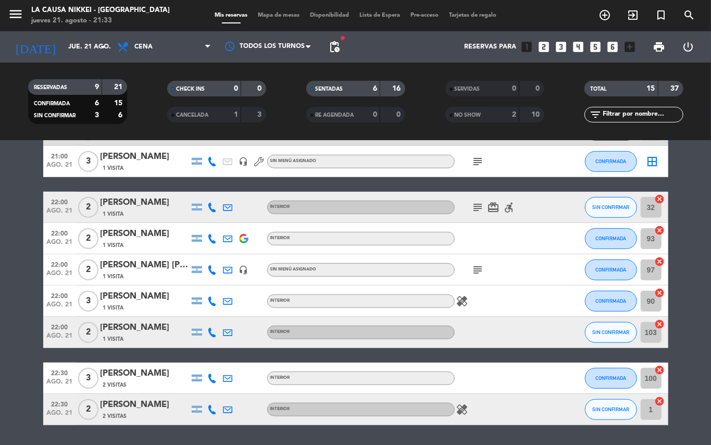
click at [476, 209] on icon "subject" at bounding box center [478, 207] width 12 height 12
click at [222, 203] on div at bounding box center [228, 207] width 16 height 31
click at [223, 204] on icon at bounding box center [227, 207] width 9 height 9
click at [300, 189] on button "Copiar content_paste" at bounding box center [313, 189] width 38 height 12
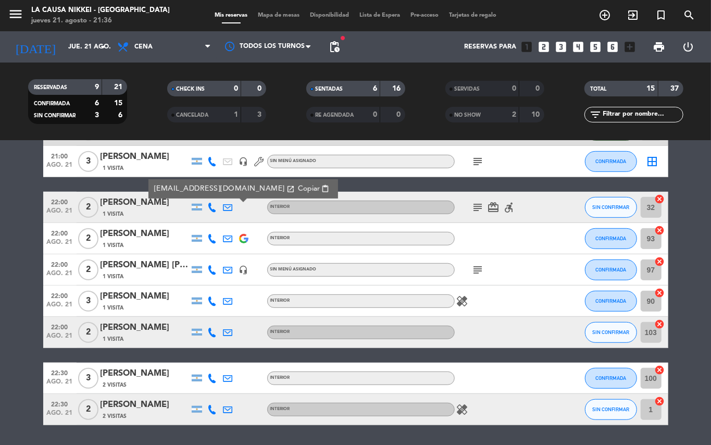
click at [481, 210] on icon "subject" at bounding box center [478, 207] width 12 height 12
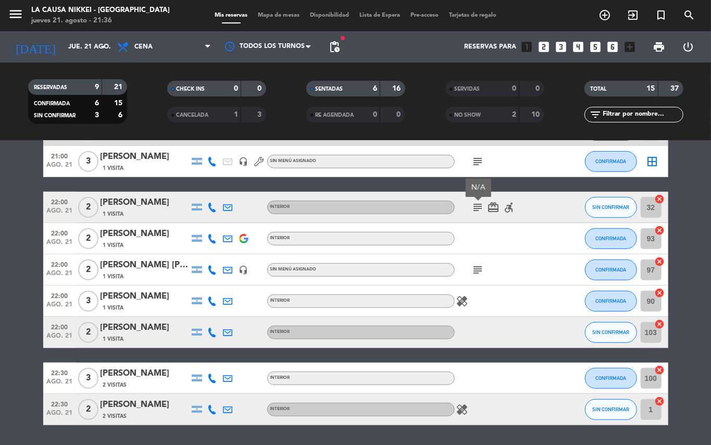
click at [508, 210] on icon "accessible_forward" at bounding box center [509, 207] width 12 height 12
click at [493, 209] on icon "card_giftcard" at bounding box center [493, 207] width 12 height 12
click at [0, 254] on bookings-row "20:00 ago. 21 2 Camila 2 Visitas INTERIOR cake SENTADA 95 cancel 20:00 ago. 21 …" at bounding box center [355, 161] width 711 height 527
click at [0, 274] on bookings-row "20:00 ago. 21 2 Camila 2 Visitas INTERIOR cake SENTADA 95 cancel 20:00 ago. 21 …" at bounding box center [355, 161] width 711 height 527
click at [0, 355] on bookings-row "20:00 ago. 21 2 Camila 2 Visitas INTERIOR cake SENTADA 95 cancel 20:00 ago. 21 …" at bounding box center [355, 161] width 711 height 527
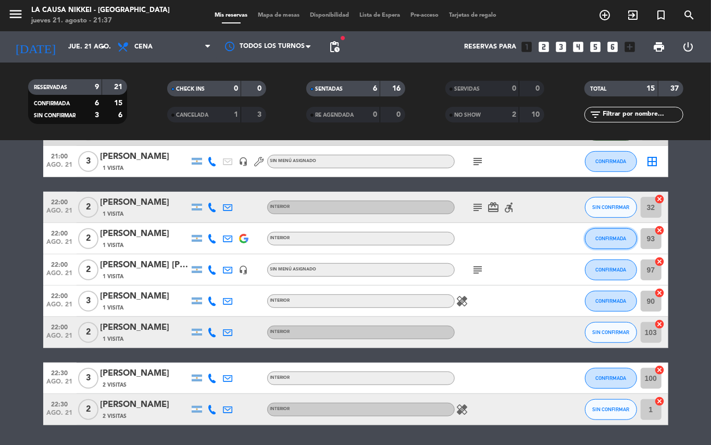
click at [601, 230] on button "CONFIRMADA" at bounding box center [611, 238] width 52 height 21
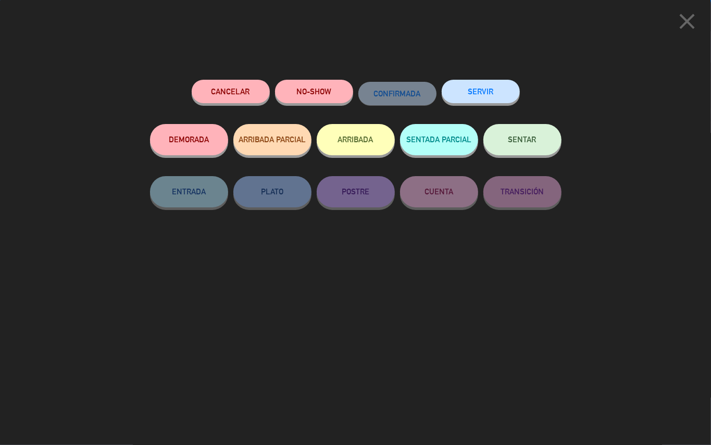
click at [524, 140] on span "SENTAR" at bounding box center [522, 139] width 28 height 9
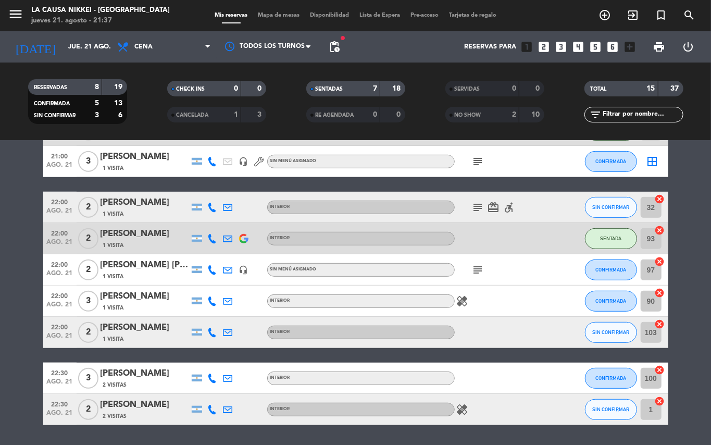
click at [0, 305] on bookings-row "20:00 ago. 21 2 Camila 2 Visitas INTERIOR cake SENTADA 95 cancel 20:00 ago. 21 …" at bounding box center [355, 161] width 711 height 527
click at [630, 301] on button "CONFIRMADA" at bounding box center [611, 301] width 52 height 21
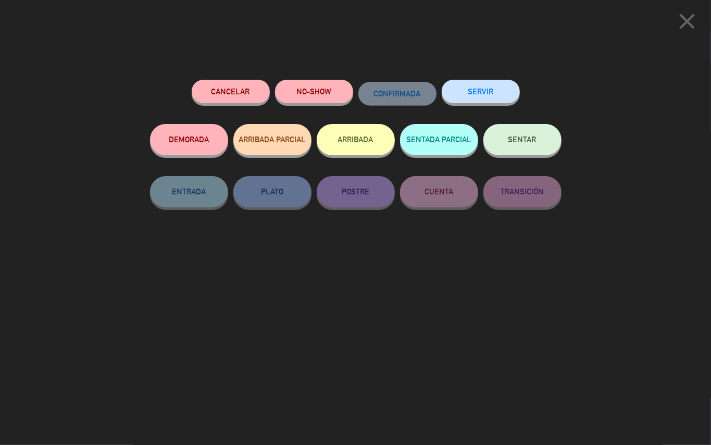
click at [515, 153] on button "SENTAR" at bounding box center [522, 139] width 78 height 31
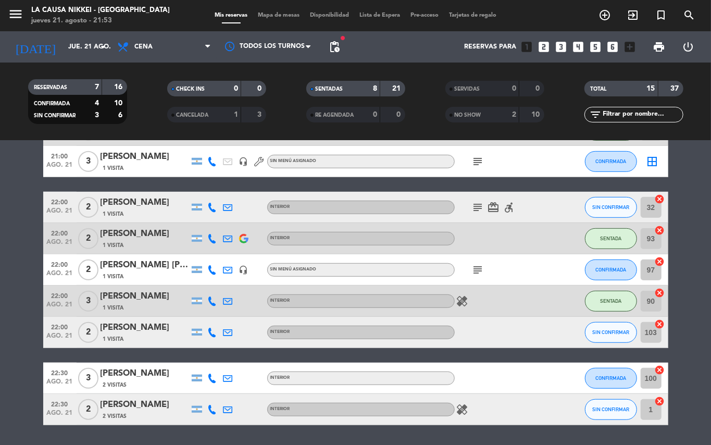
click at [0, 220] on bookings-row "20:00 ago. 21 2 Camila 2 Visitas INTERIOR cake SENTADA 95 cancel 20:00 ago. 21 …" at bounding box center [355, 161] width 711 height 527
click at [614, 207] on span "SIN CONFIRMAR" at bounding box center [610, 207] width 37 height 6
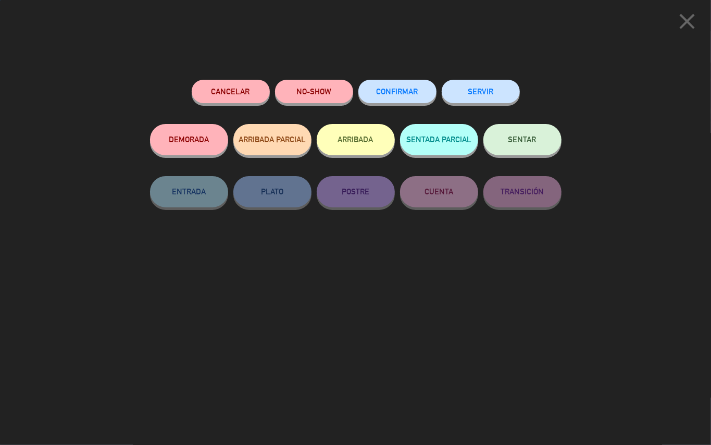
click at [509, 141] on span "SENTAR" at bounding box center [522, 139] width 28 height 9
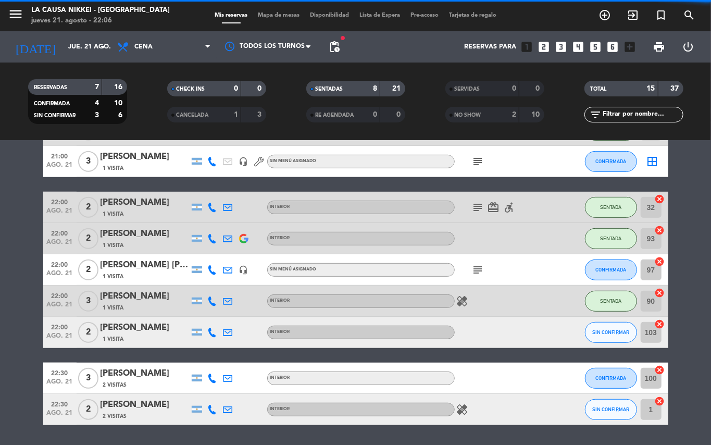
click at [0, 268] on bookings-row "20:00 ago. 21 2 Camila 2 Visitas INTERIOR cake SENTADA 95 cancel 20:00 ago. 21 …" at bounding box center [355, 161] width 711 height 527
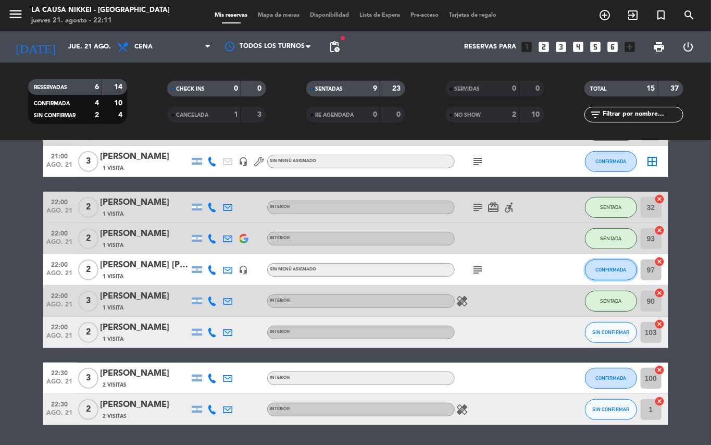
click at [612, 270] on span "CONFIRMADA" at bounding box center [610, 270] width 31 height 6
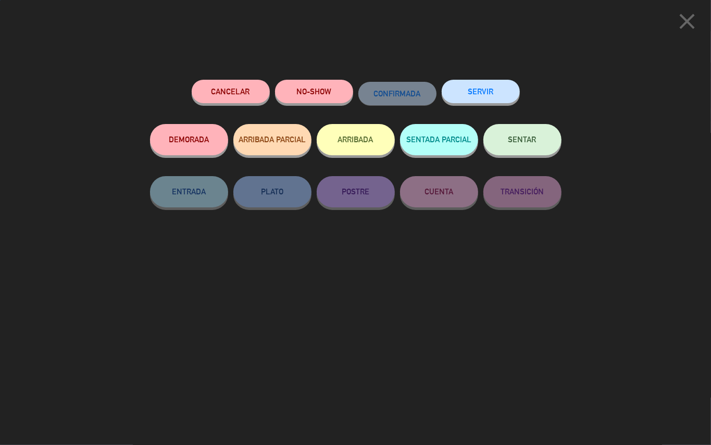
click at [518, 130] on button "SENTAR" at bounding box center [522, 139] width 78 height 31
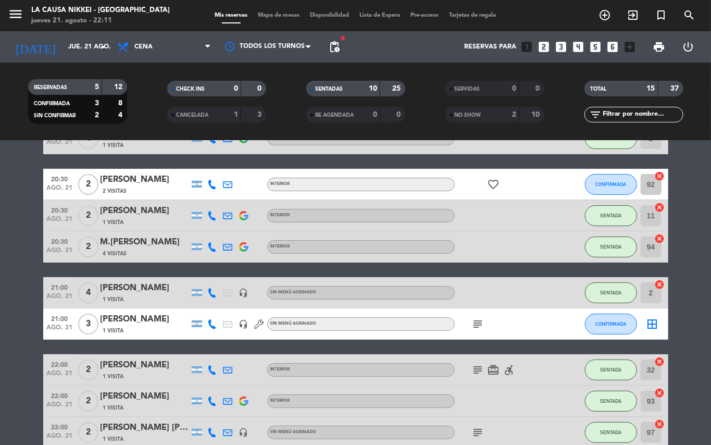
scroll to position [115, 0]
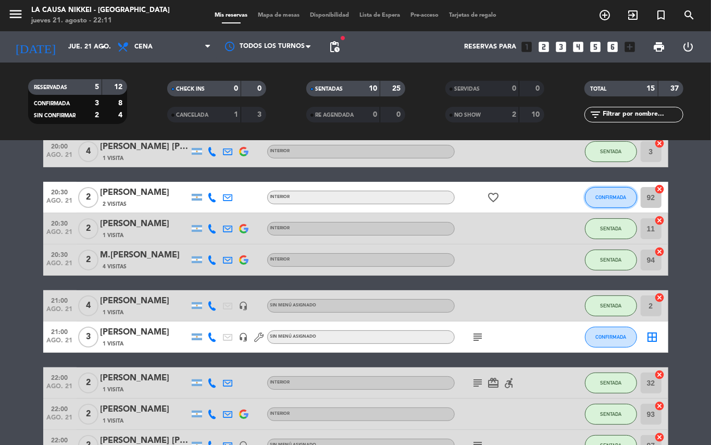
click at [598, 194] on span "CONFIRMADA" at bounding box center [610, 197] width 31 height 6
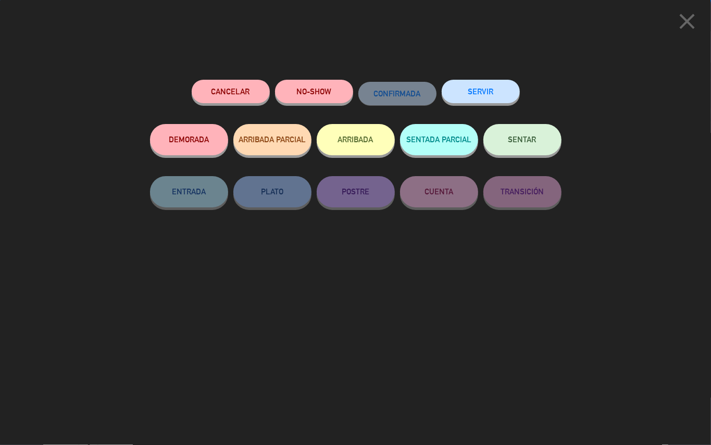
click at [525, 138] on span "SENTAR" at bounding box center [522, 139] width 28 height 9
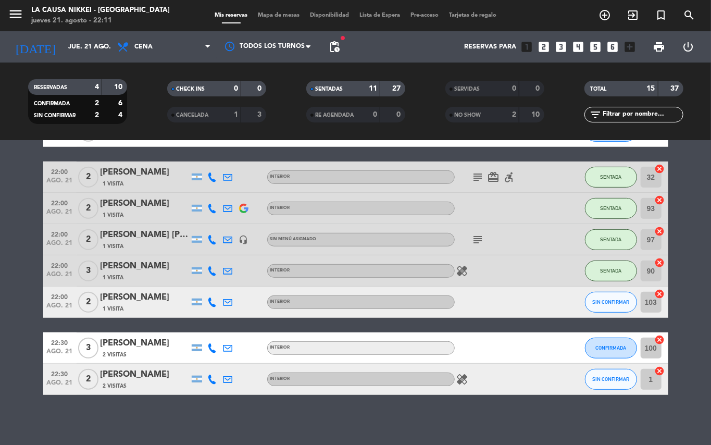
scroll to position [321, 0]
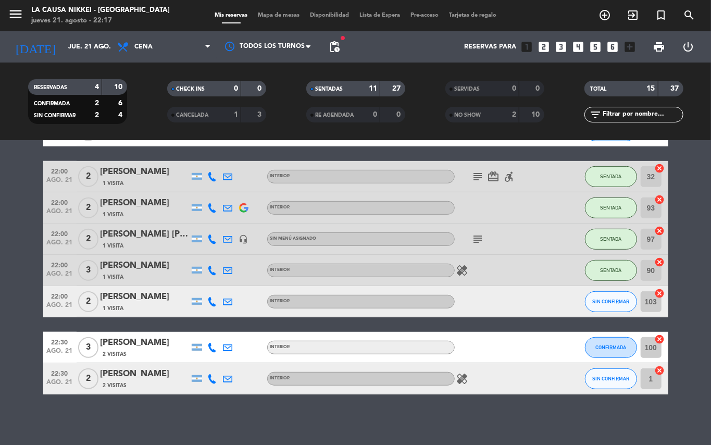
click at [0, 286] on bookings-row "20:00 ago. 21 2 Camila 2 Visitas INTERIOR cake SENTADA 95 cancel 20:00 ago. 21 …" at bounding box center [355, 130] width 711 height 527
click at [595, 303] on span "SIN CONFIRMAR" at bounding box center [610, 301] width 37 height 6
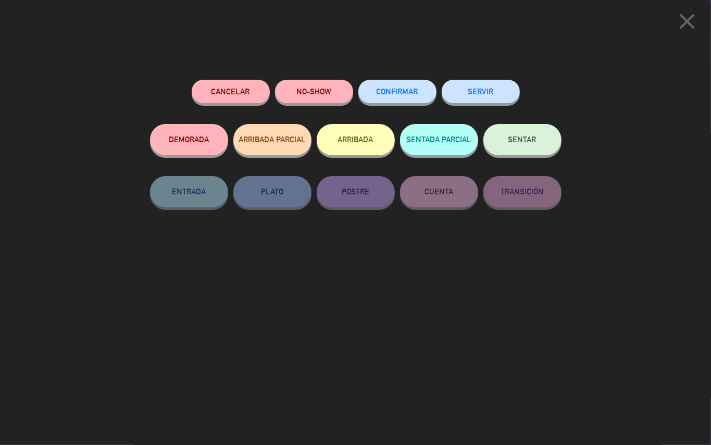
click at [322, 98] on button "NO-SHOW" at bounding box center [314, 91] width 78 height 23
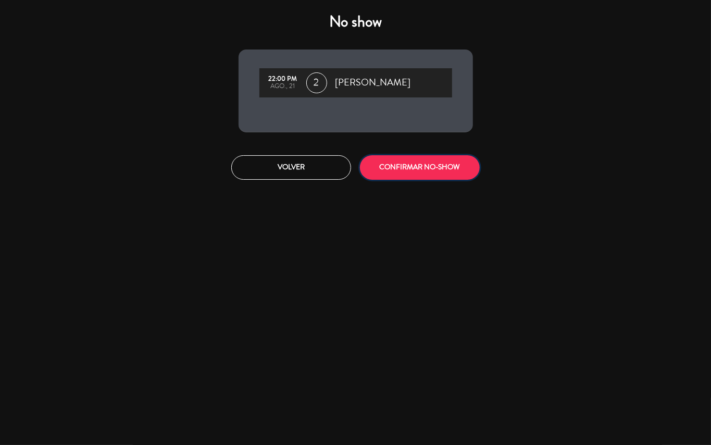
click at [418, 172] on button "CONFIRMAR NO-SHOW" at bounding box center [420, 167] width 120 height 24
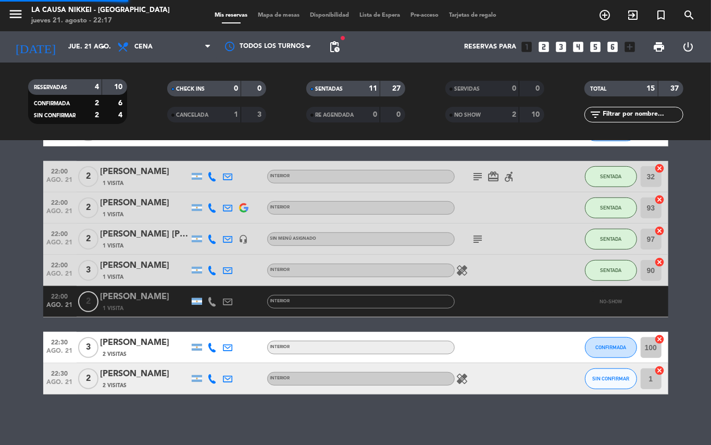
click at [0, 359] on bookings-row "20:00 ago. 21 2 Camila 2 Visitas INTERIOR cake SENTADA 95 cancel 20:00 ago. 21 …" at bounding box center [355, 130] width 711 height 527
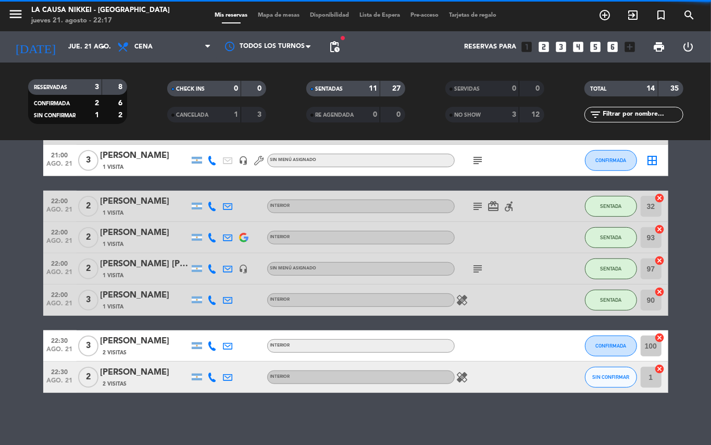
scroll to position [291, 0]
